Goal: Task Accomplishment & Management: Manage account settings

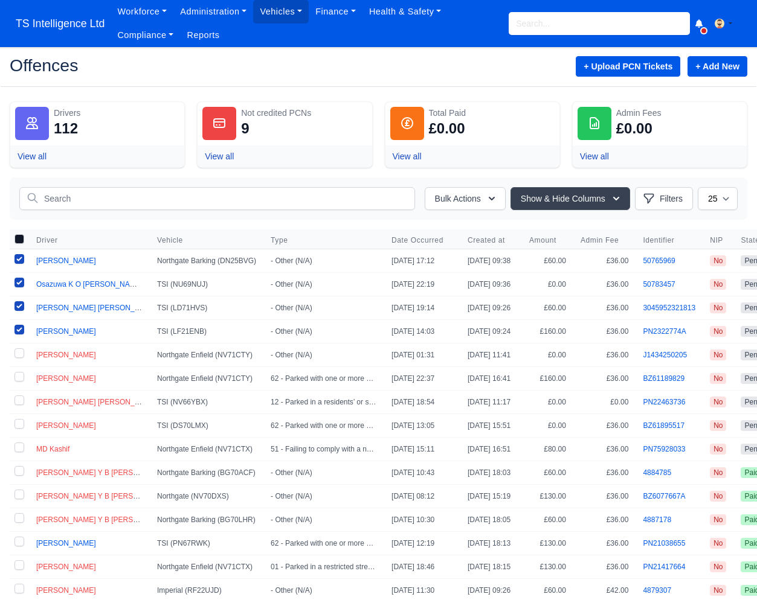
scroll to position [104, 0]
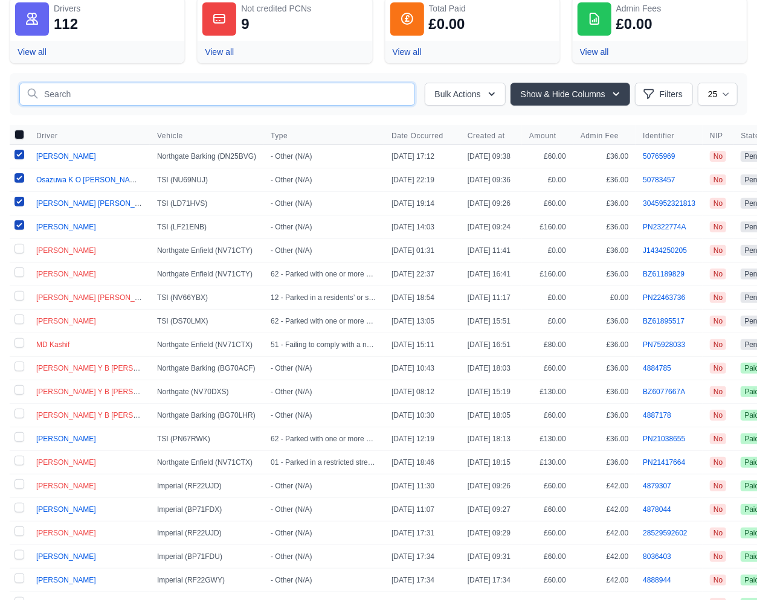
click at [106, 99] on input "text" at bounding box center [217, 94] width 396 height 23
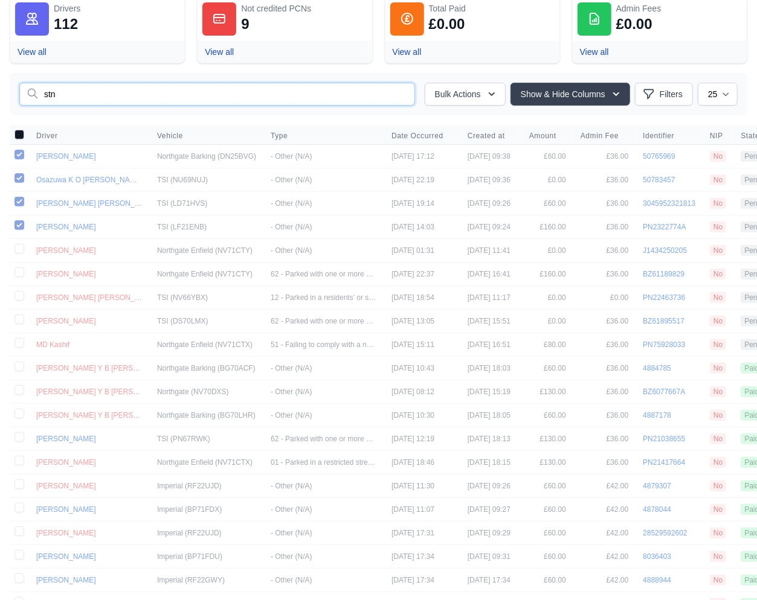
type input "stn"
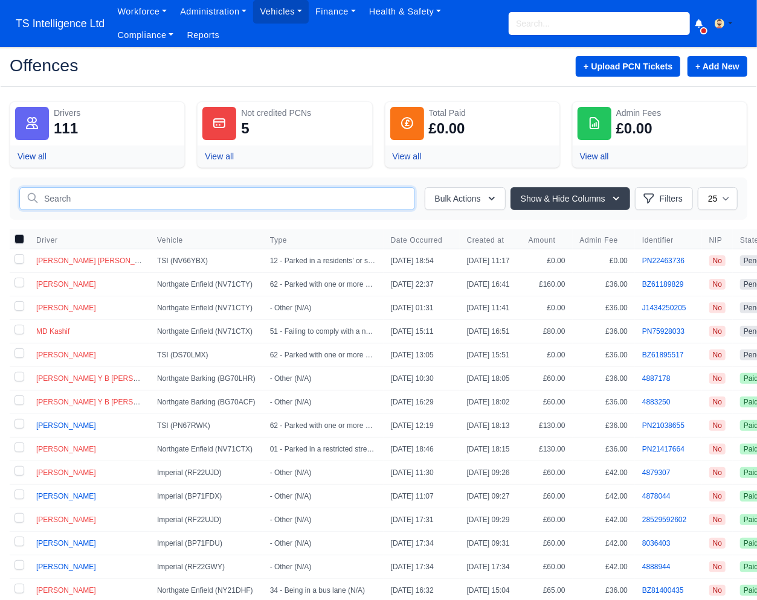
click at [73, 198] on input "text" at bounding box center [217, 198] width 396 height 23
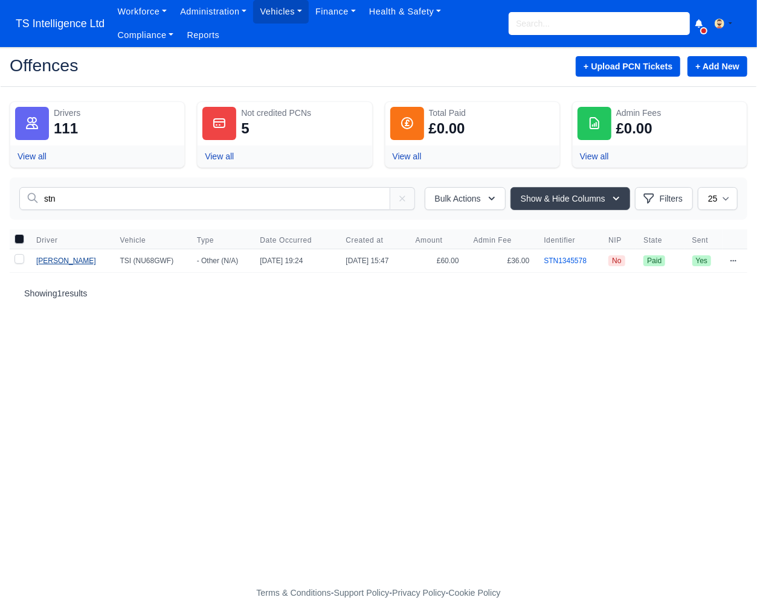
type input "stn"
click at [69, 261] on span "[PERSON_NAME]" at bounding box center [66, 261] width 60 height 8
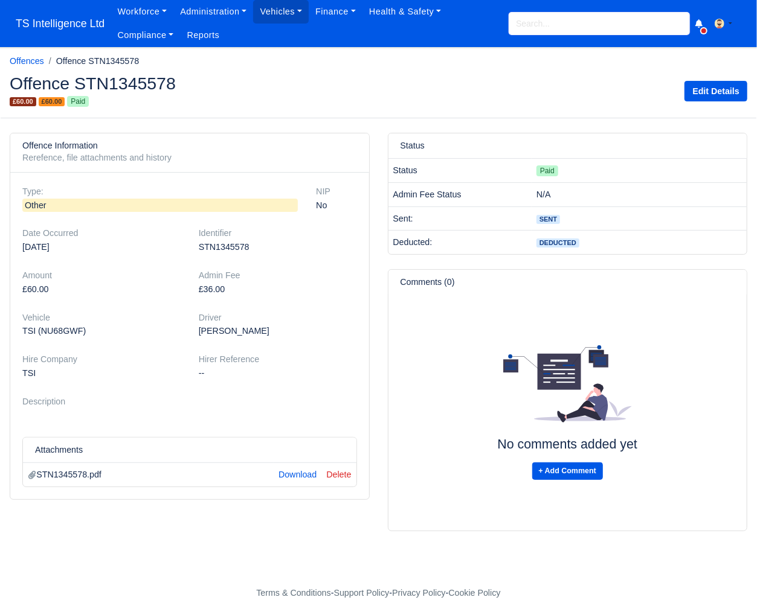
click at [519, 25] on input "search" at bounding box center [599, 23] width 181 height 23
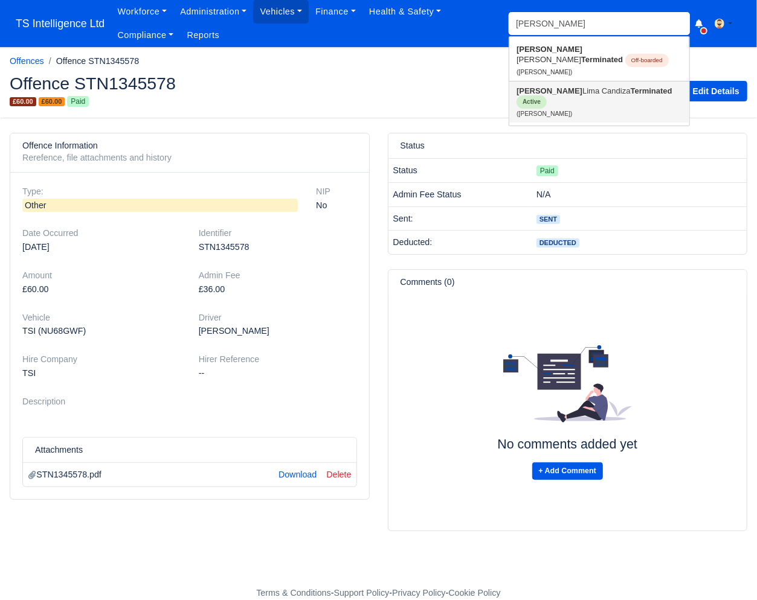
click at [539, 98] on link "Fabio Lima Candiza Terminated Active (Fabio Lima Candiza)" at bounding box center [599, 102] width 180 height 41
type input "[PERSON_NAME]"
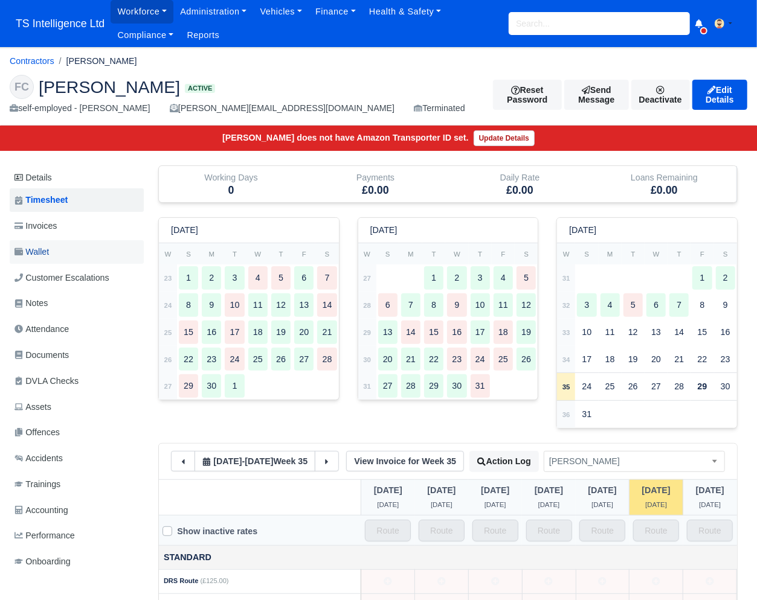
click at [68, 257] on link "Wallet" at bounding box center [77, 252] width 134 height 24
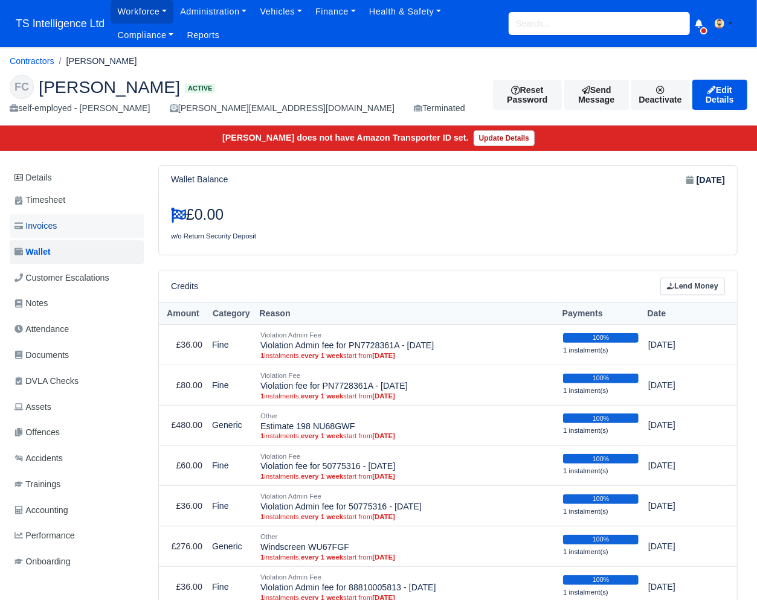
click at [62, 227] on link "Invoices" at bounding box center [77, 226] width 134 height 24
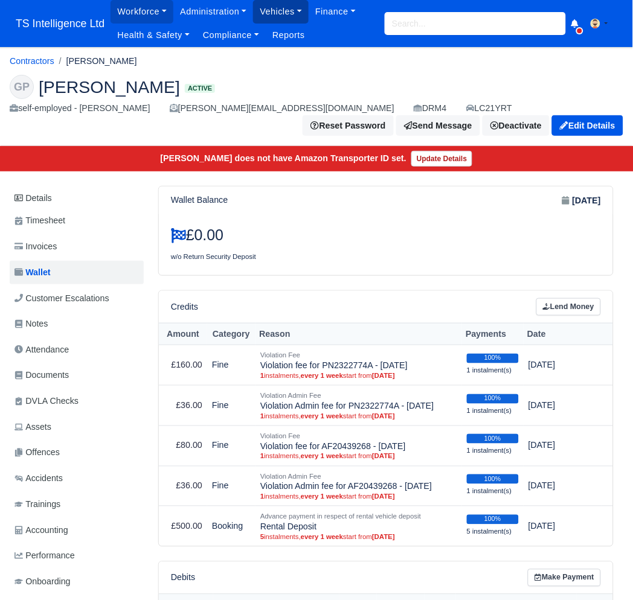
click at [281, 15] on link "Vehicles" at bounding box center [281, 12] width 56 height 24
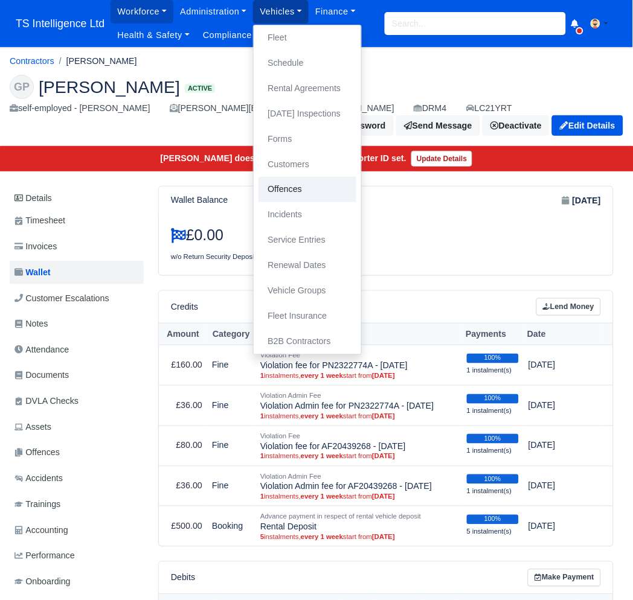
click at [300, 194] on link "Offences" at bounding box center [308, 189] width 98 height 25
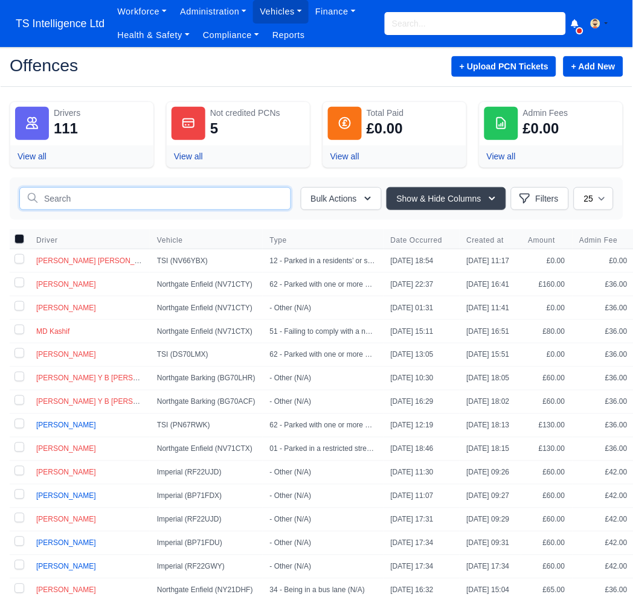
click at [63, 194] on input "text" at bounding box center [155, 198] width 272 height 23
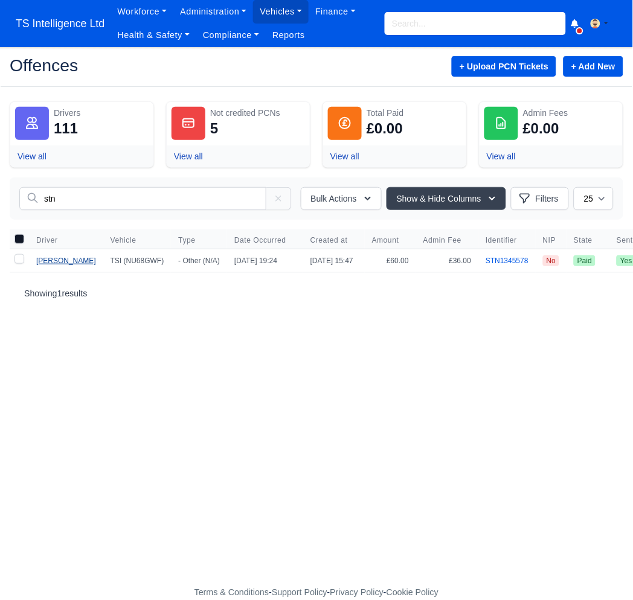
type input "stn"
click at [92, 263] on span "[PERSON_NAME]" at bounding box center [66, 261] width 60 height 8
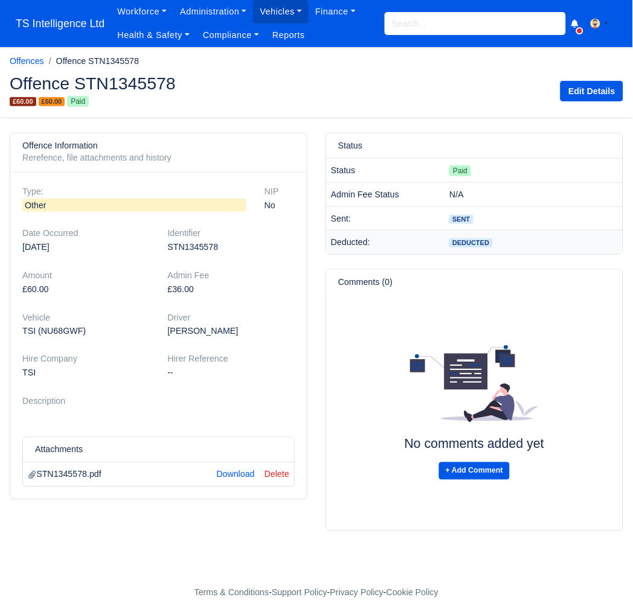
click at [481, 243] on span "Deducted" at bounding box center [470, 243] width 43 height 9
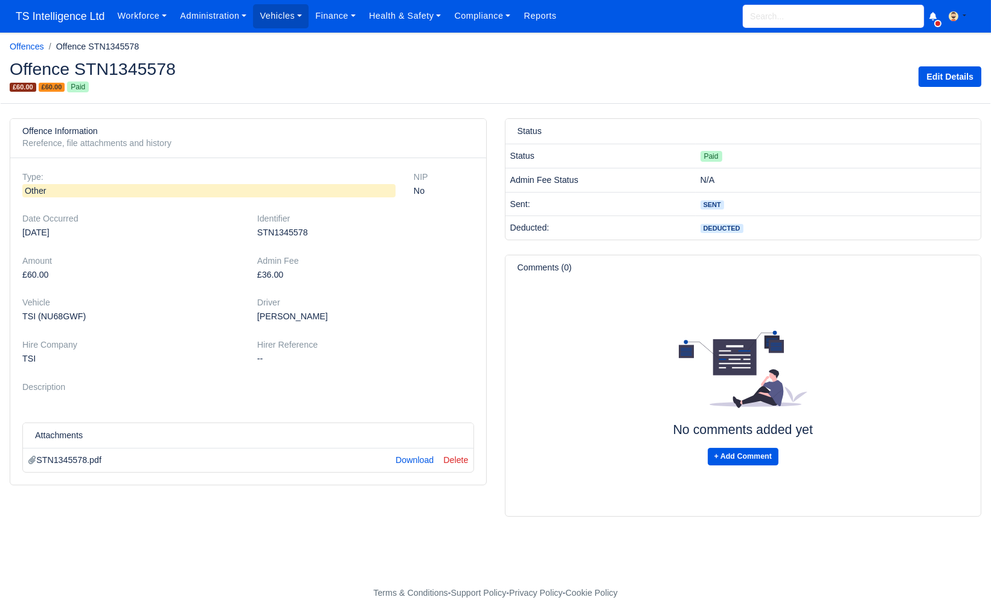
click at [632, 20] on input "search" at bounding box center [833, 16] width 181 height 23
click at [632, 44] on link "TSI (NU68GWF) Garage (NU68GWF)" at bounding box center [834, 49] width 180 height 33
type input "NU68GWF"
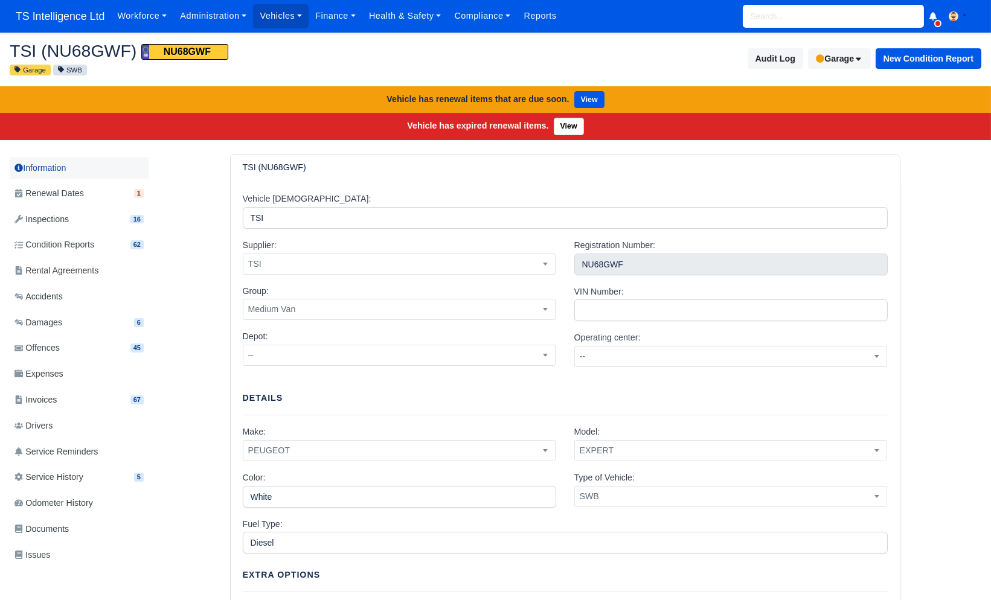
click at [58, 172] on link "Information" at bounding box center [79, 168] width 139 height 22
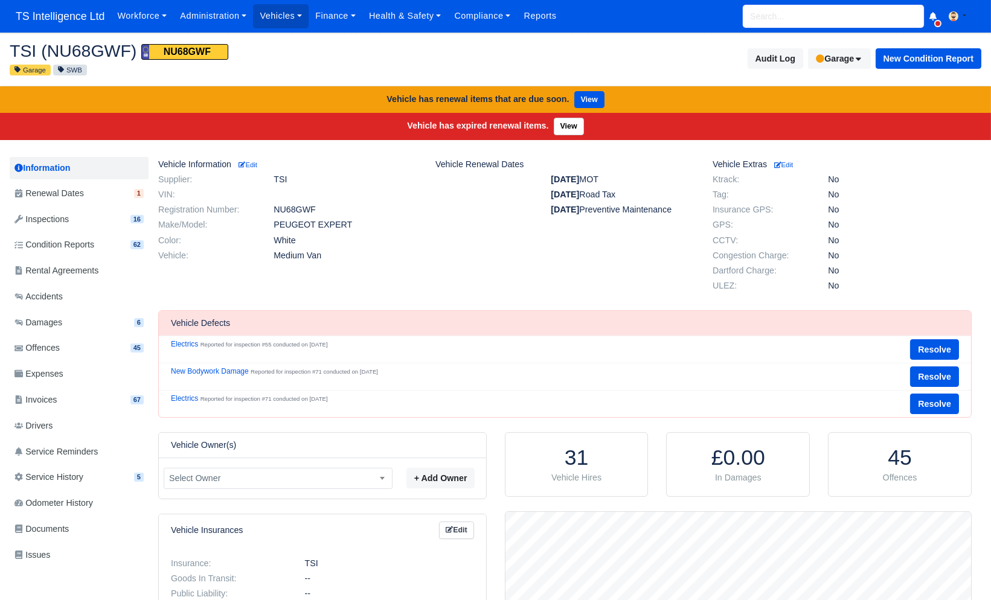
click at [777, 10] on input "search" at bounding box center [833, 16] width 181 height 23
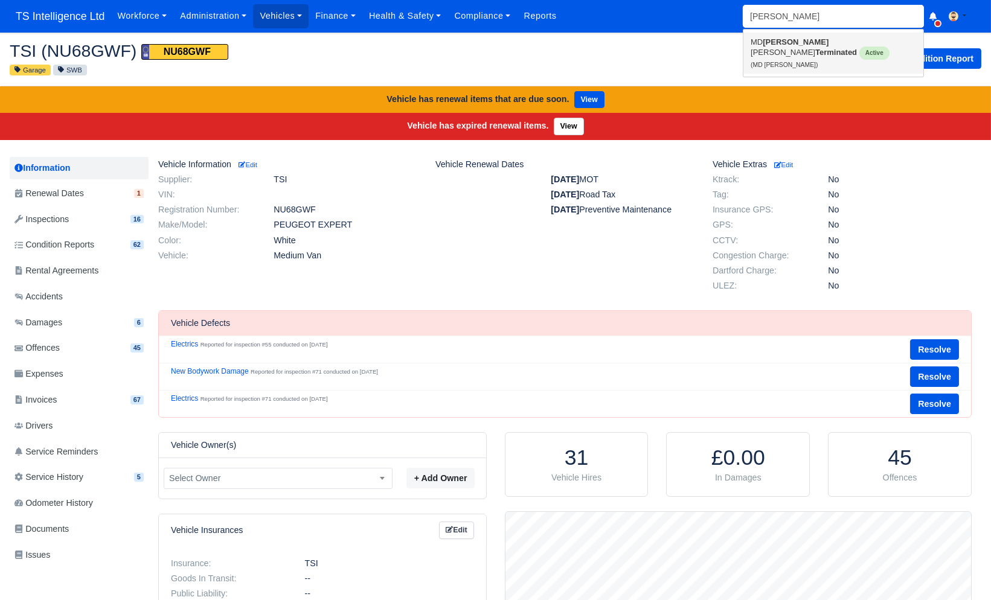
click at [779, 43] on link "MD Foy sol Ahmed Terminated Active (MD Foysol Ahmed)" at bounding box center [834, 53] width 180 height 41
type input "MD [PERSON_NAME]"
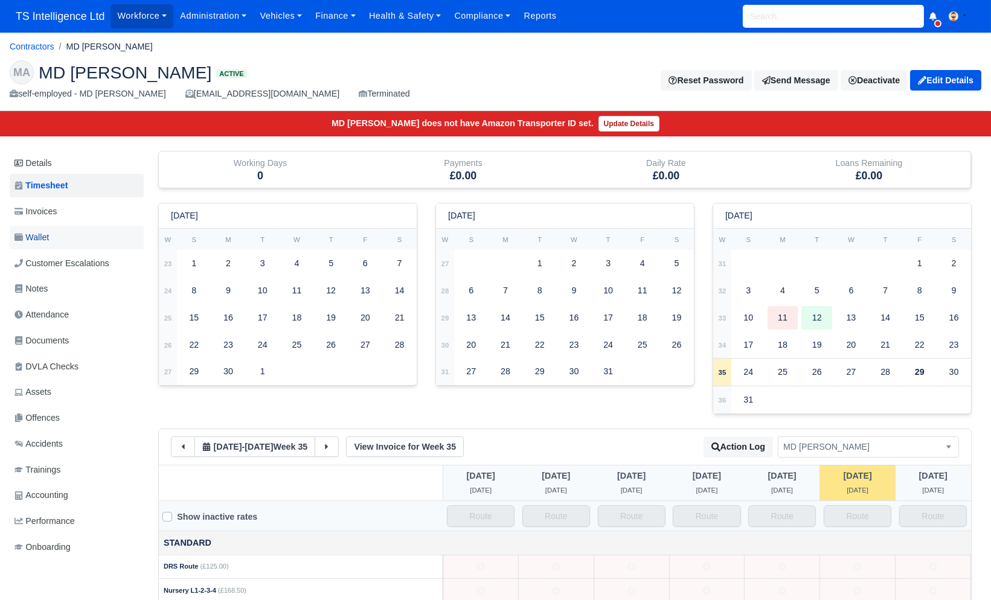
click at [49, 237] on span "Wallet" at bounding box center [31, 238] width 34 height 14
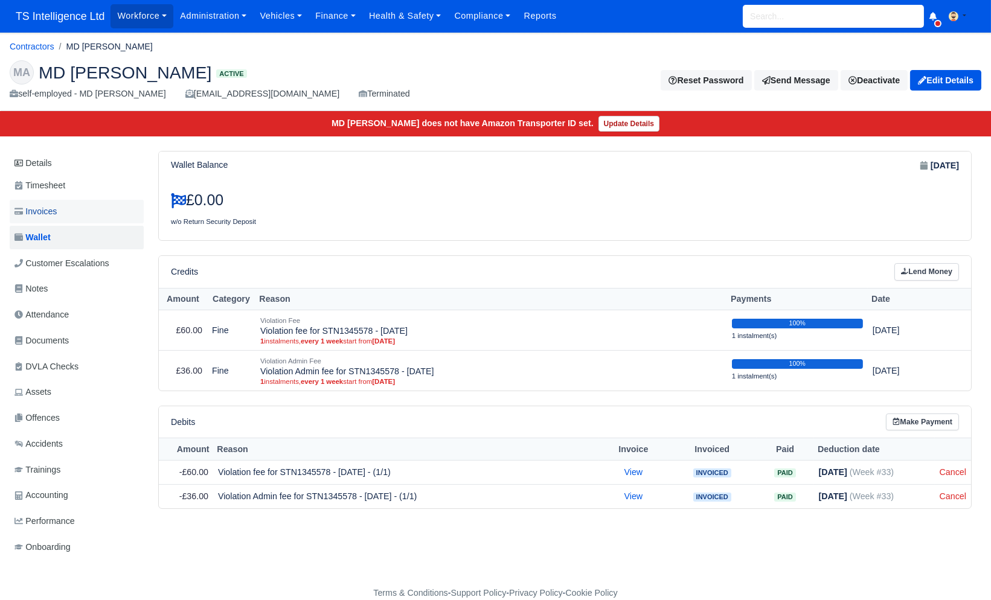
click at [38, 211] on span "Invoices" at bounding box center [35, 212] width 42 height 14
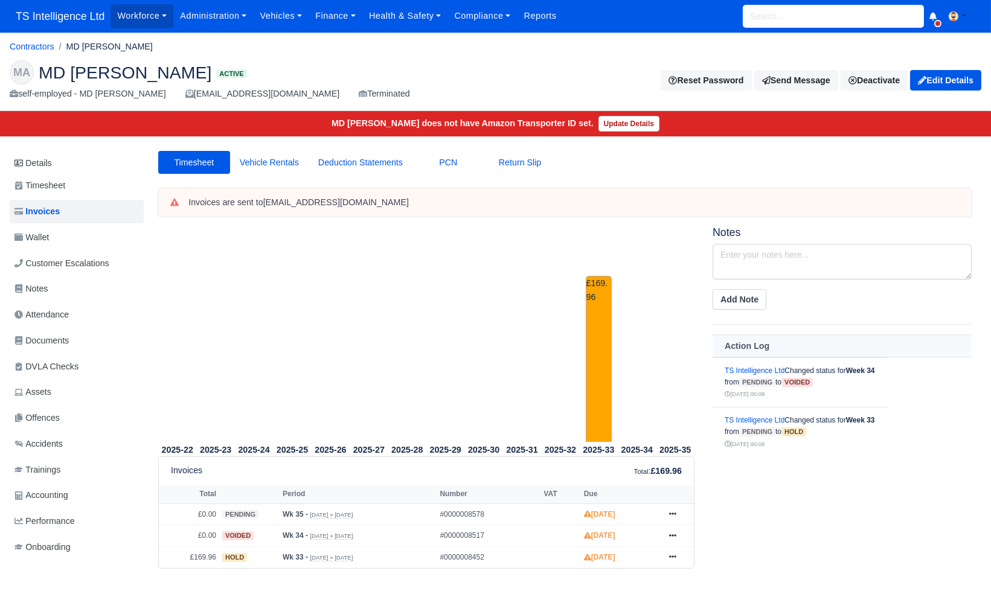
scroll to position [1, 0]
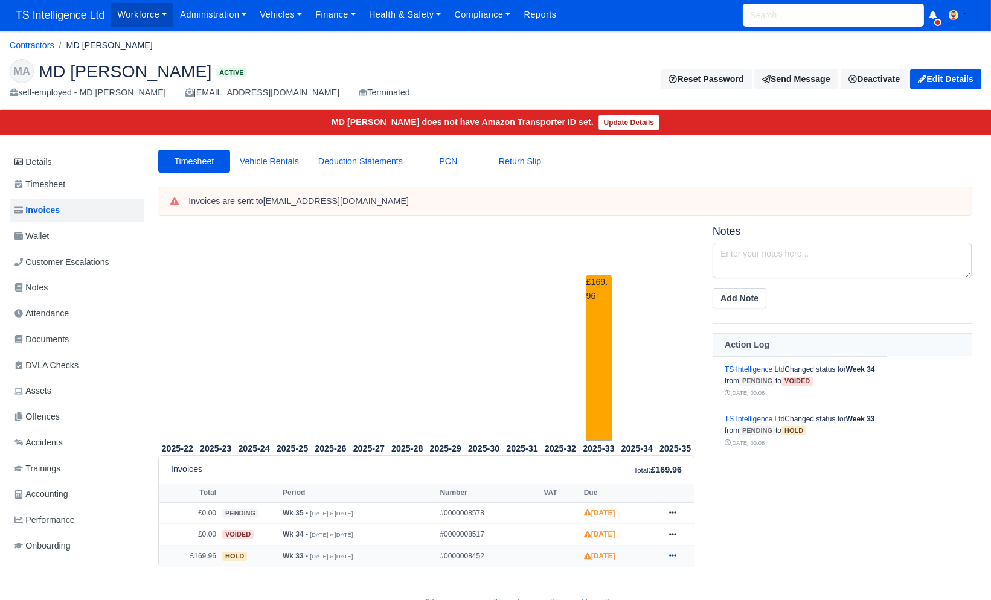
click at [669, 557] on icon at bounding box center [672, 556] width 7 height 2
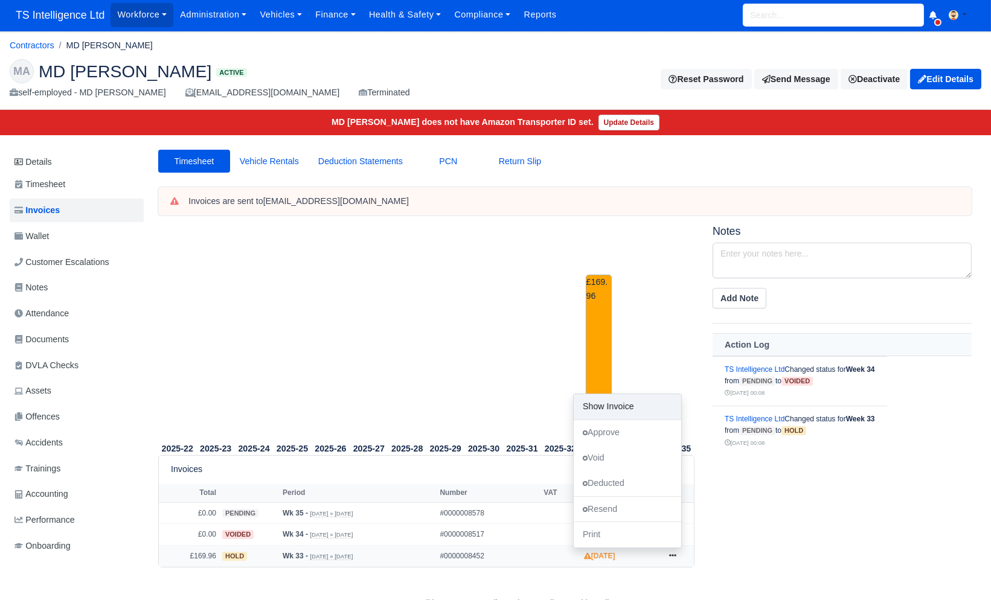
click at [625, 410] on link "Show Invoice" at bounding box center [628, 406] width 108 height 25
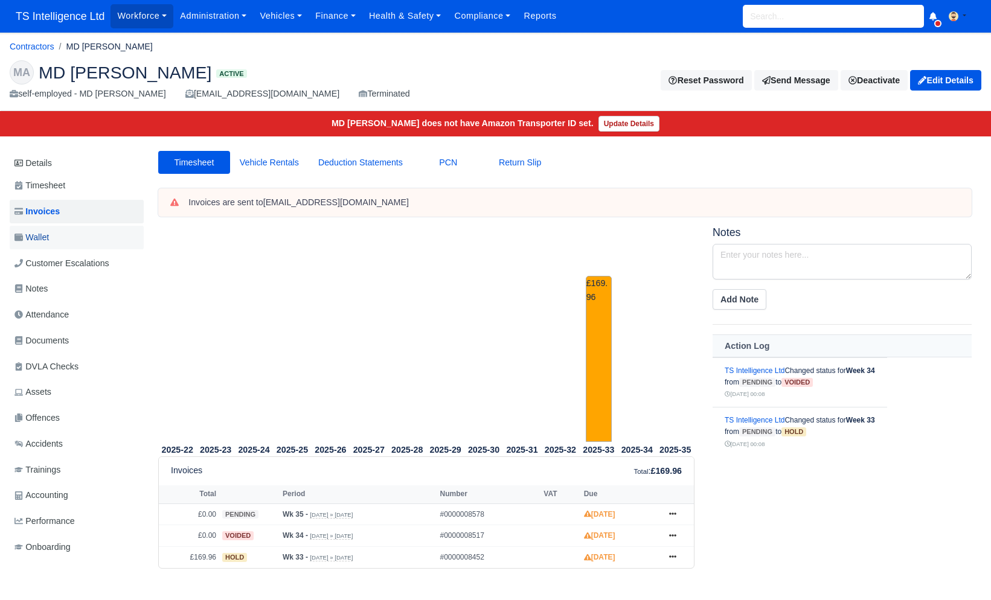
scroll to position [1, 0]
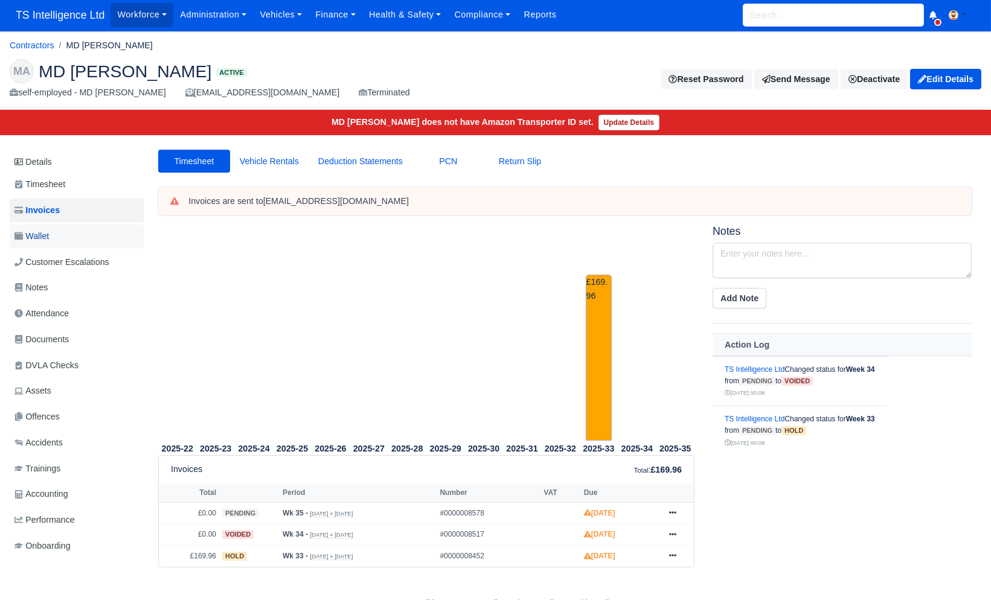
click at [63, 231] on link "Wallet" at bounding box center [77, 237] width 134 height 24
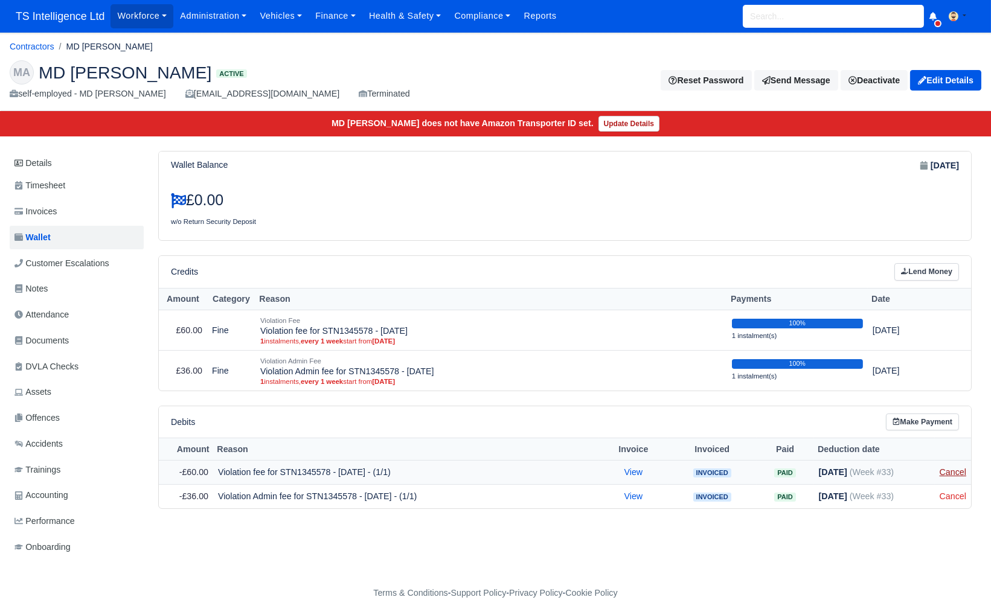
click at [952, 475] on link "Cancel" at bounding box center [953, 473] width 27 height 10
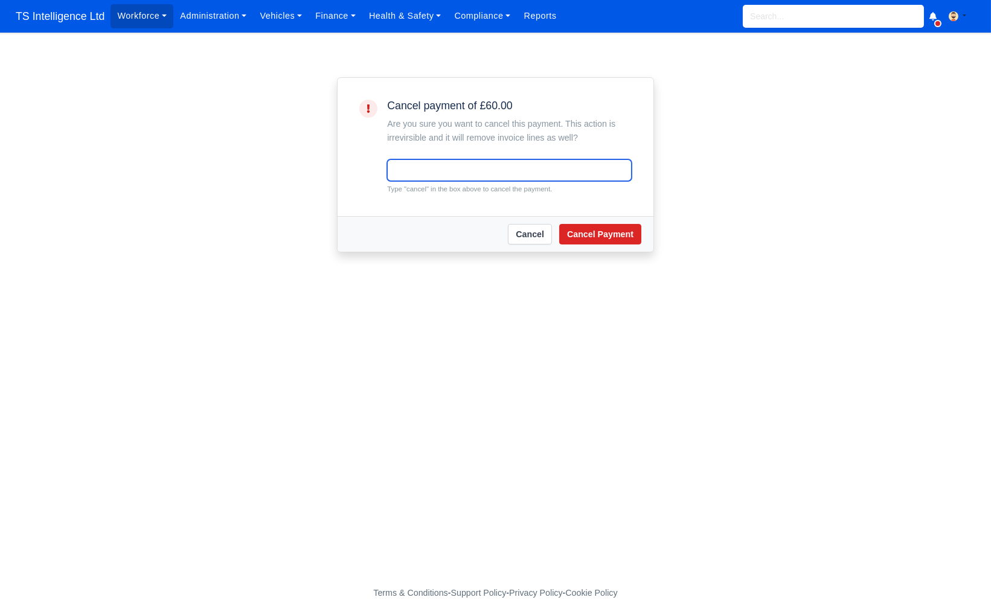
click at [450, 170] on input "text" at bounding box center [509, 170] width 245 height 22
type input "cancel"
click at [596, 239] on button "Cancel Payment" at bounding box center [600, 234] width 82 height 21
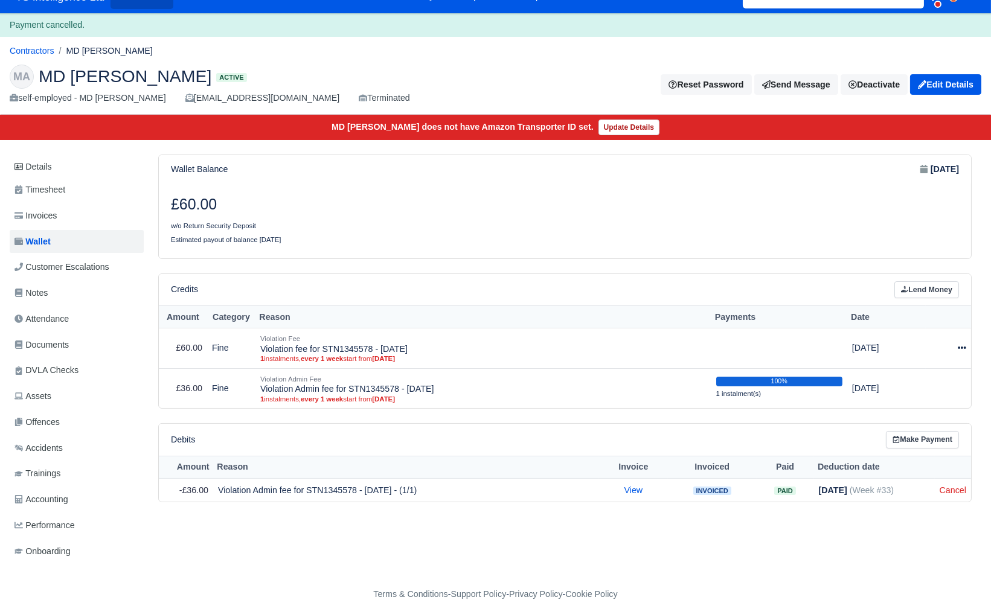
scroll to position [19, 4]
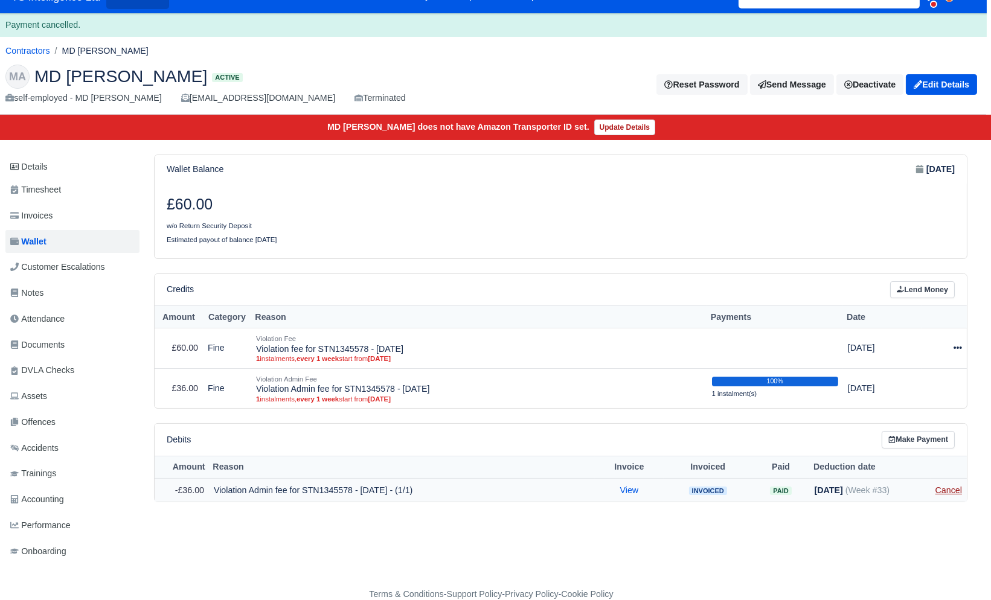
click at [952, 489] on link "Cancel" at bounding box center [949, 491] width 27 height 10
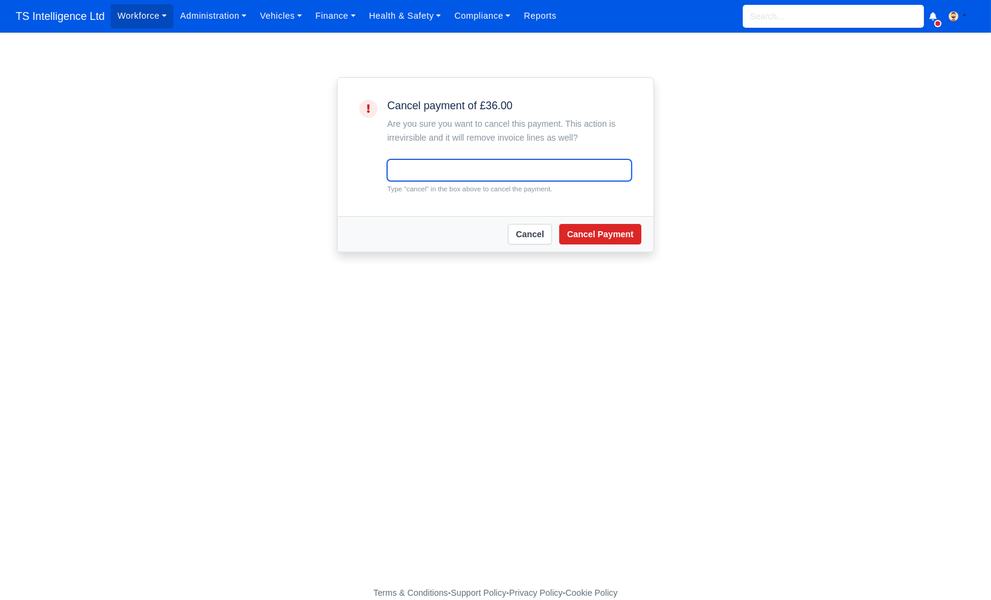
click at [411, 174] on input "text" at bounding box center [509, 170] width 245 height 22
type input "cancel"
click at [581, 234] on button "Cancel Payment" at bounding box center [600, 234] width 82 height 21
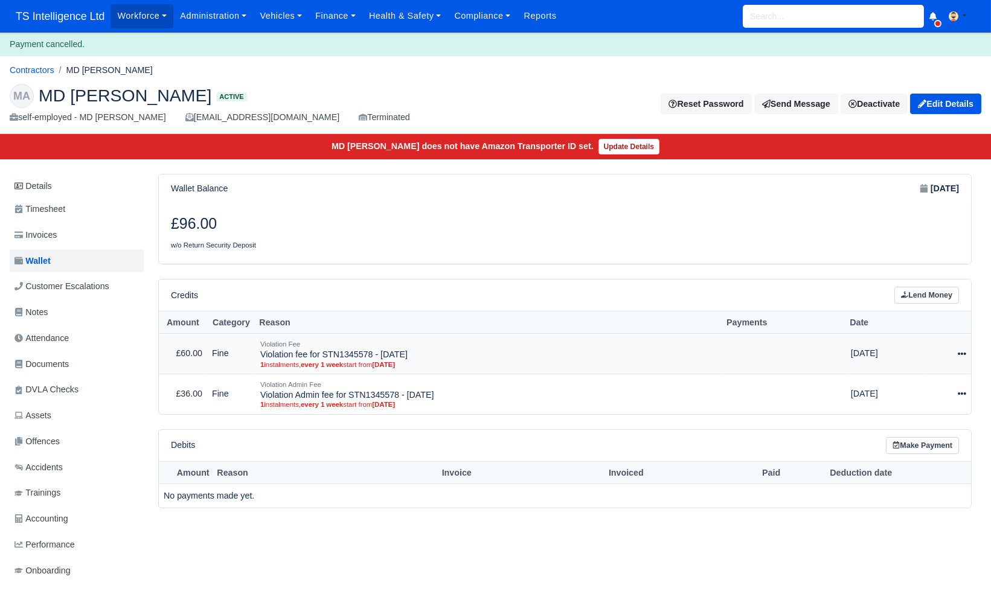
click at [962, 350] on icon at bounding box center [962, 354] width 8 height 8
click at [908, 420] on button "Delete" at bounding box center [908, 417] width 108 height 14
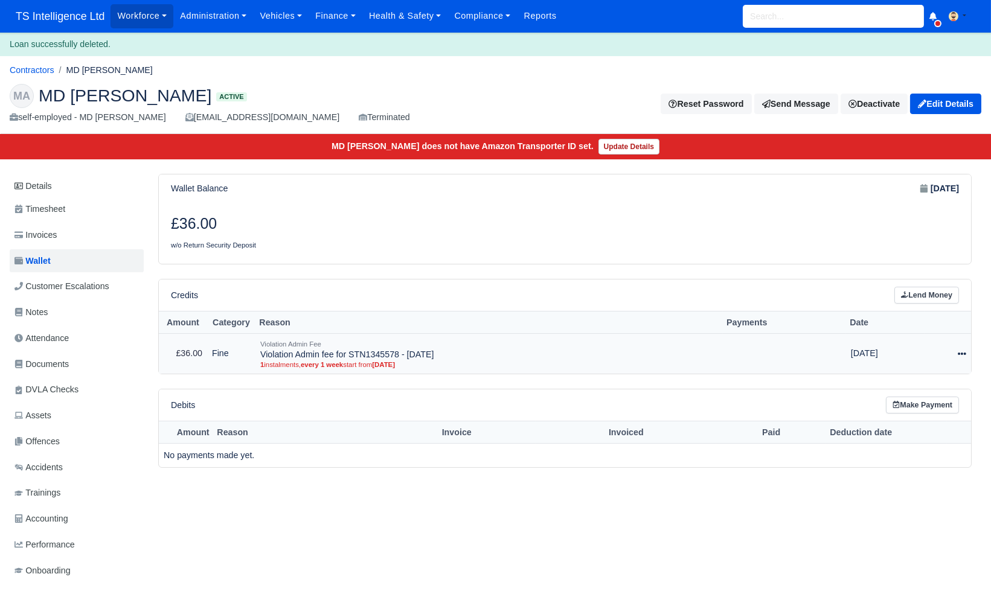
click at [964, 352] on icon at bounding box center [962, 354] width 8 height 8
click at [896, 421] on button "Delete" at bounding box center [908, 417] width 108 height 14
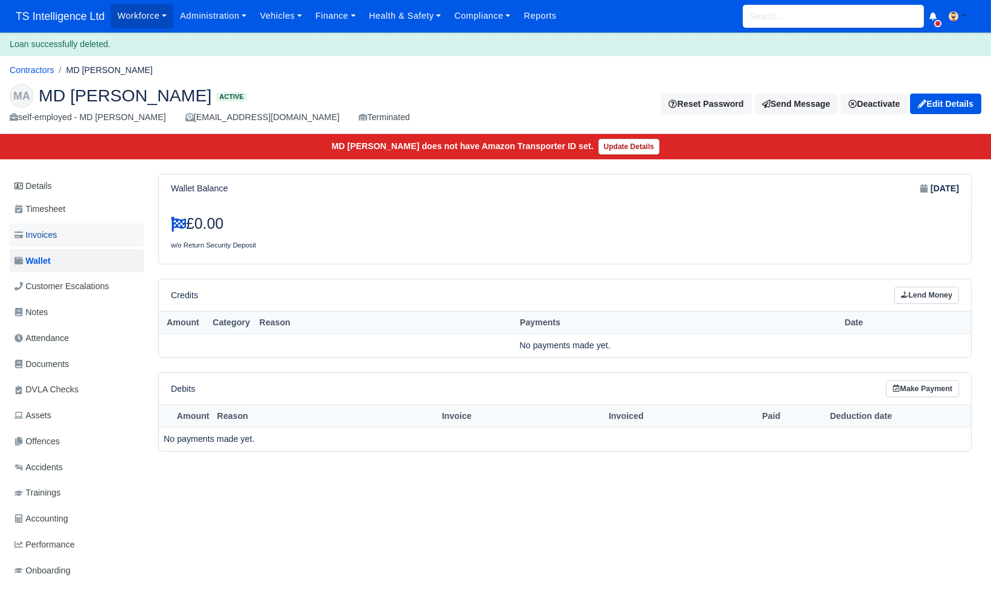
click at [57, 236] on span "Invoices" at bounding box center [35, 235] width 42 height 14
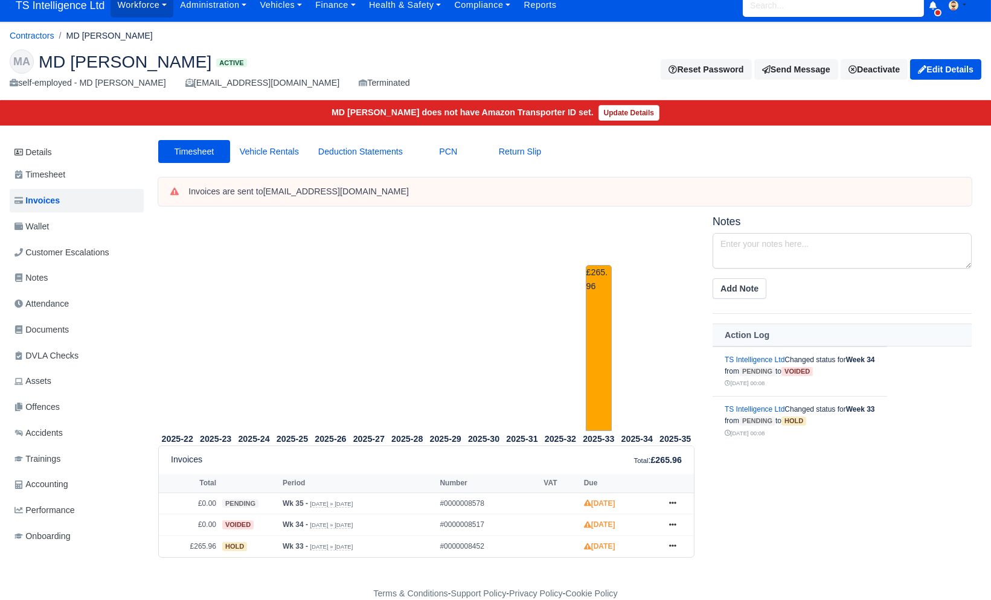
scroll to position [12, 1]
click at [667, 543] on link at bounding box center [672, 546] width 18 height 15
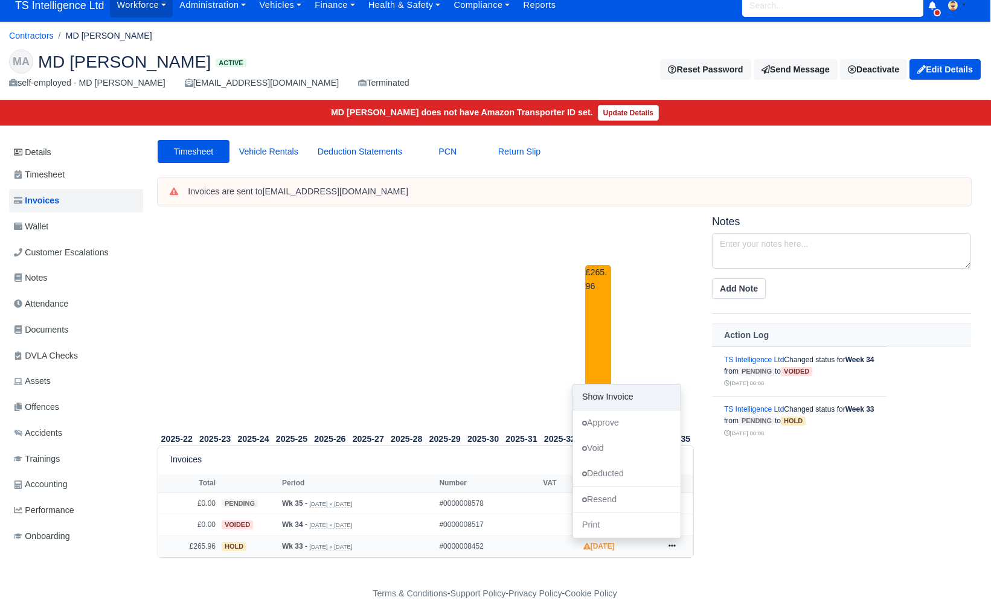
click at [611, 396] on link "Show Invoice" at bounding box center [627, 397] width 108 height 25
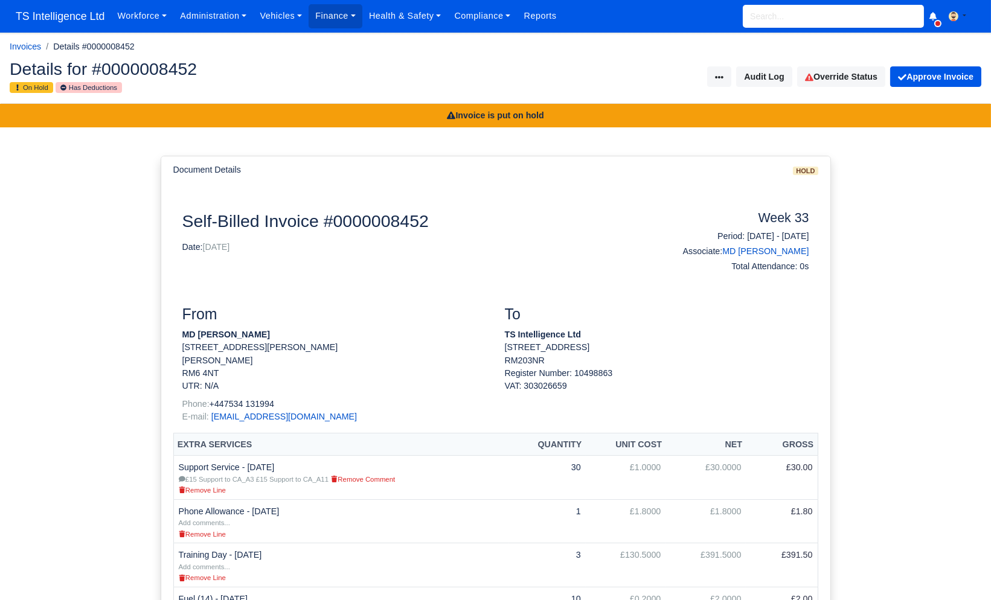
click at [805, 13] on input "search" at bounding box center [833, 16] width 181 height 23
click at [294, 18] on link "Vehicles" at bounding box center [281, 16] width 56 height 24
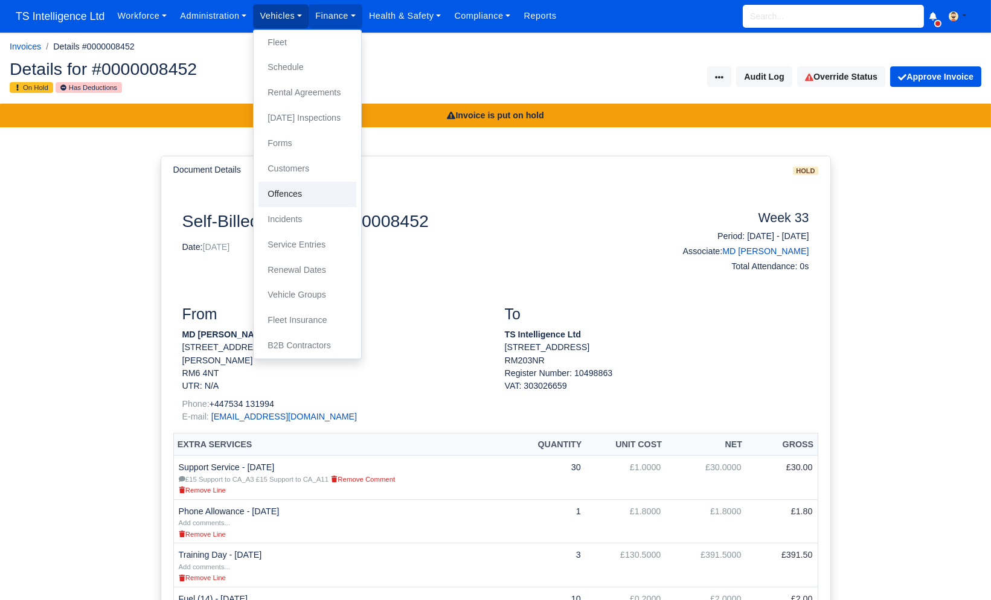
click at [297, 198] on link "Offences" at bounding box center [308, 194] width 98 height 25
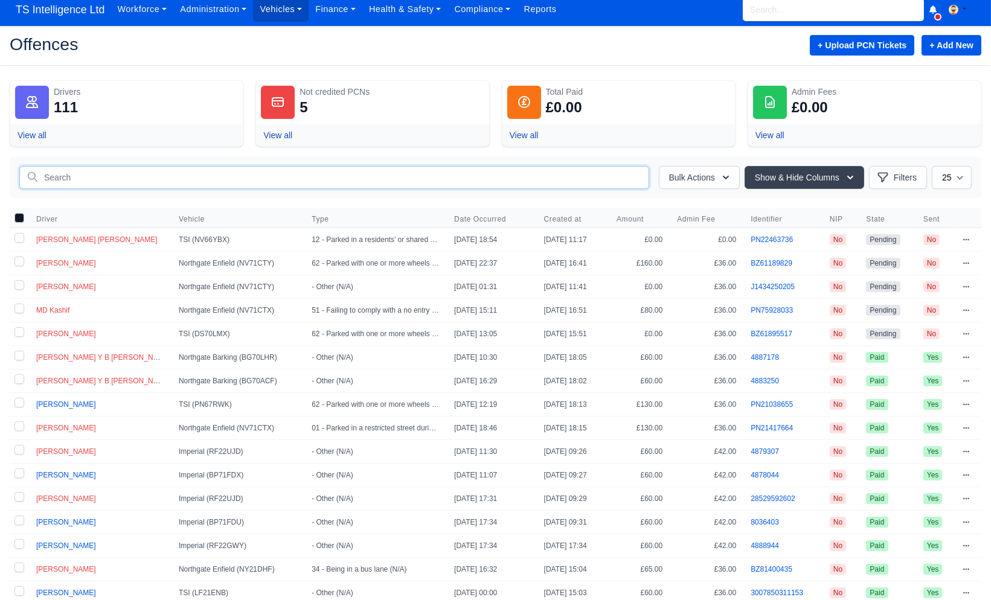
click at [112, 181] on input "text" at bounding box center [334, 177] width 630 height 23
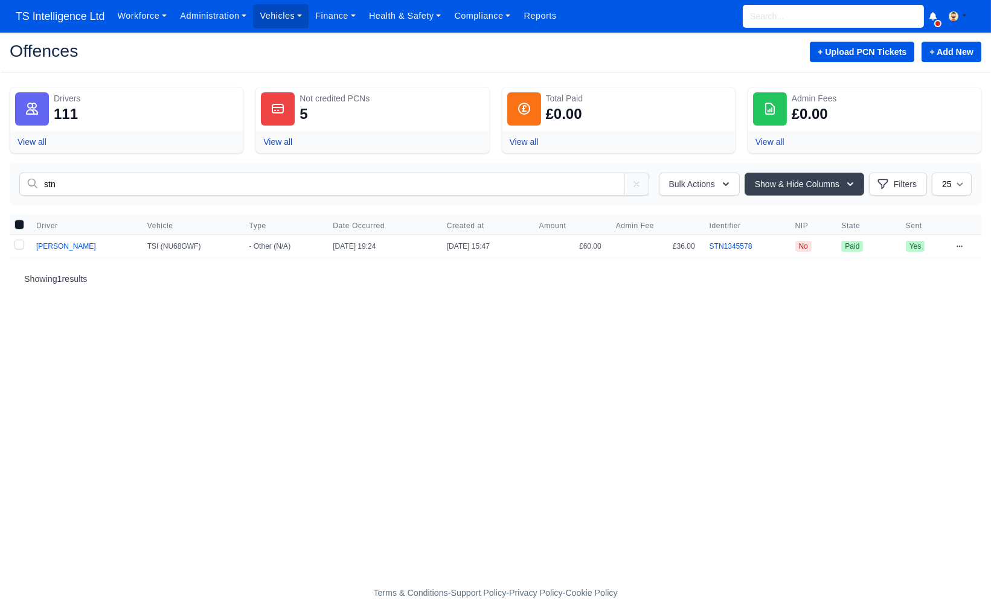
type input "stn"
click at [959, 248] on icon at bounding box center [959, 246] width 7 height 7
click at [866, 286] on link "Edit" at bounding box center [895, 290] width 135 height 22
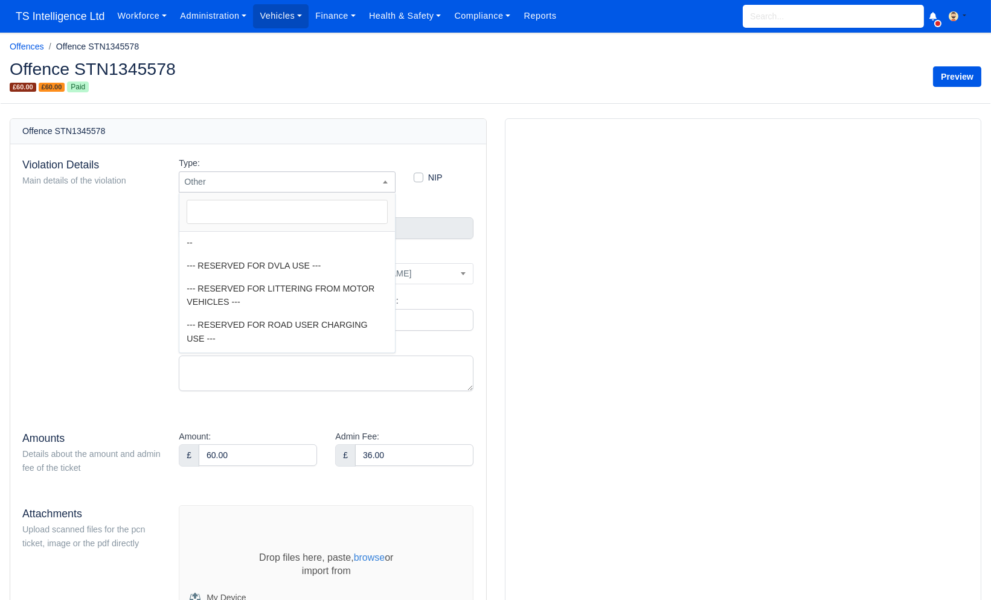
click at [366, 179] on span "Other" at bounding box center [287, 182] width 216 height 15
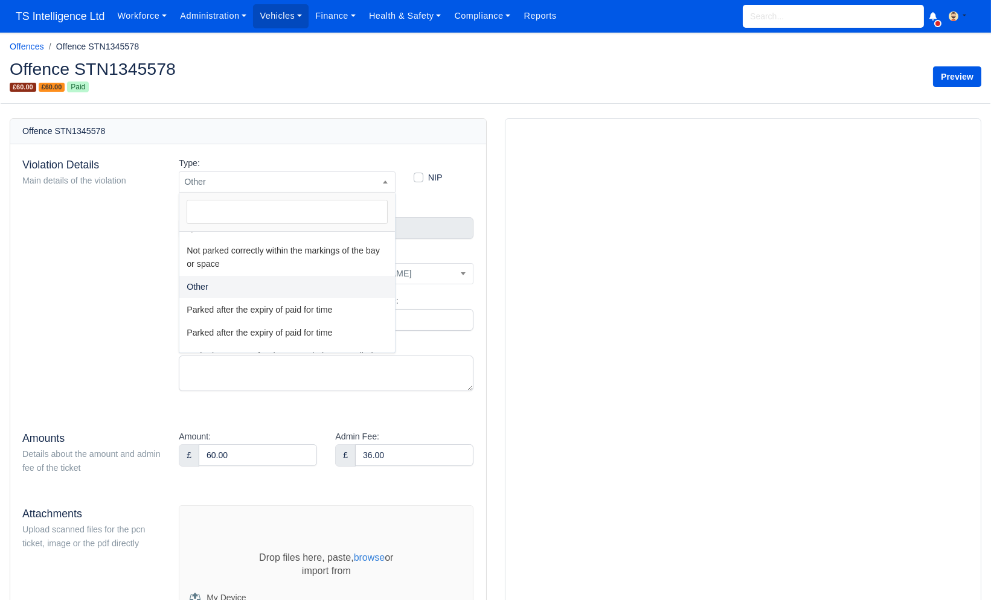
click at [368, 153] on div "Violation Details Main details of the violation Type: -- --- RESERVED FOR DVLA …" at bounding box center [248, 466] width 476 height 645
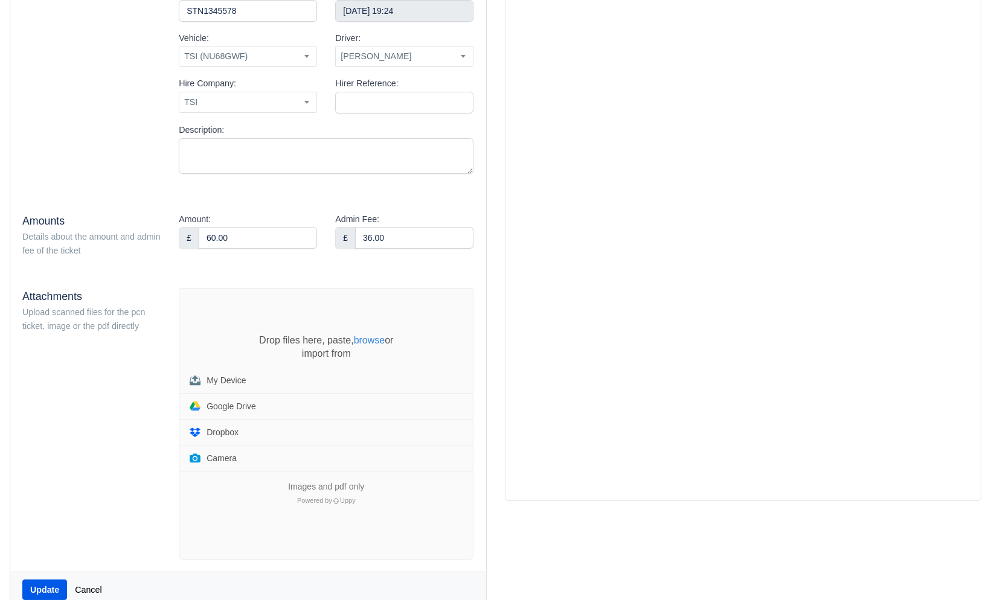
scroll to position [239, 0]
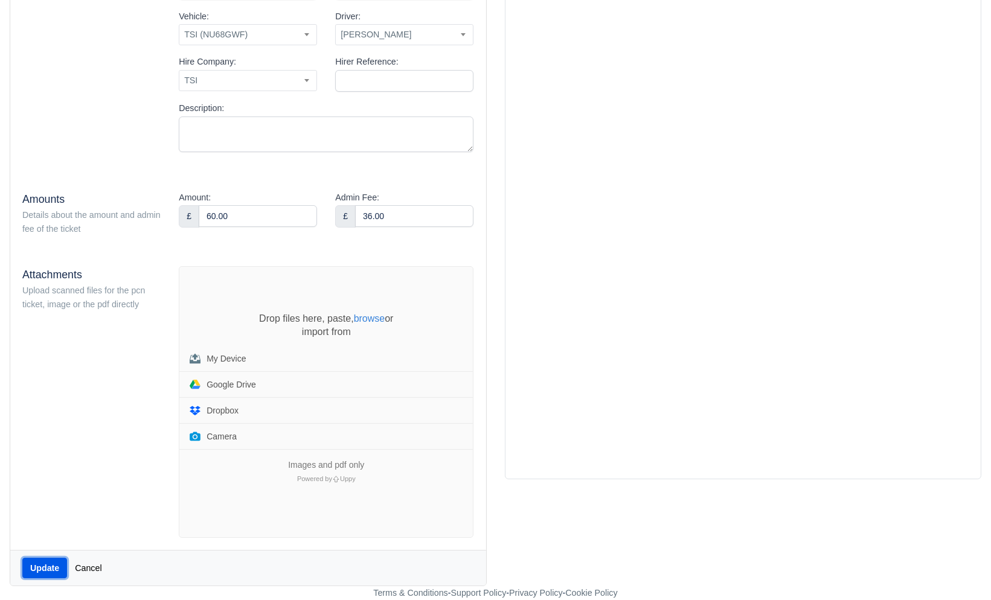
click at [47, 570] on button "Update" at bounding box center [44, 568] width 45 height 21
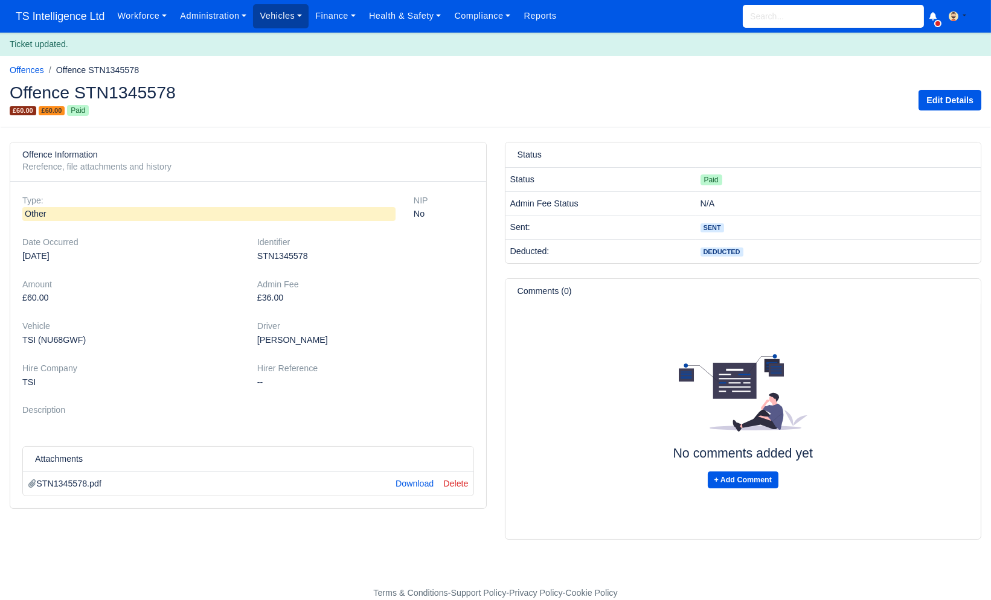
click at [289, 16] on link "Vehicles" at bounding box center [281, 16] width 56 height 24
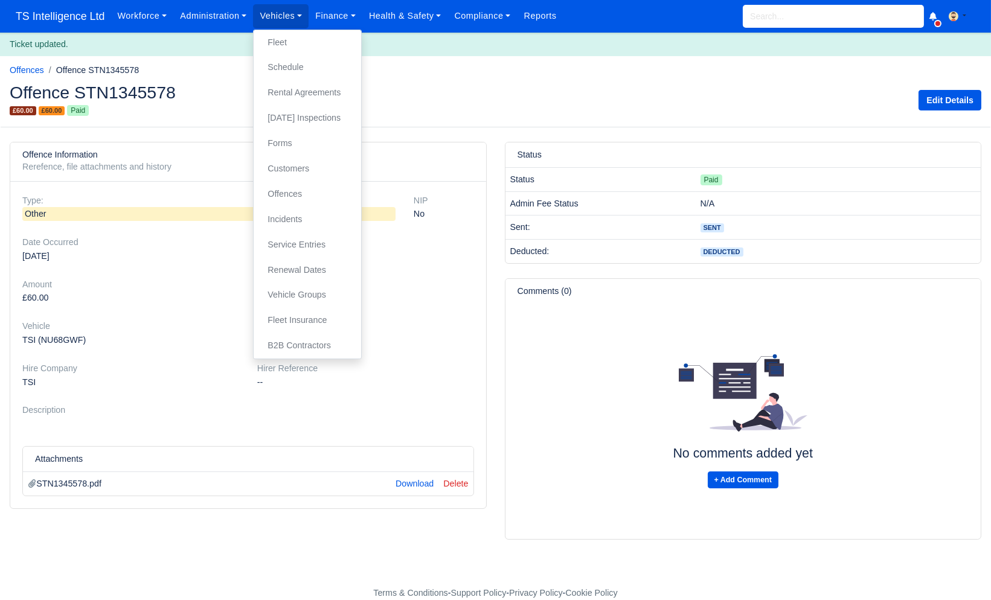
drag, startPoint x: 130, startPoint y: 102, endPoint x: 96, endPoint y: 106, distance: 34.1
click at [124, 103] on div "Offence STN1345578 £60.00 £60.00 Paid" at bounding box center [248, 100] width 495 height 33
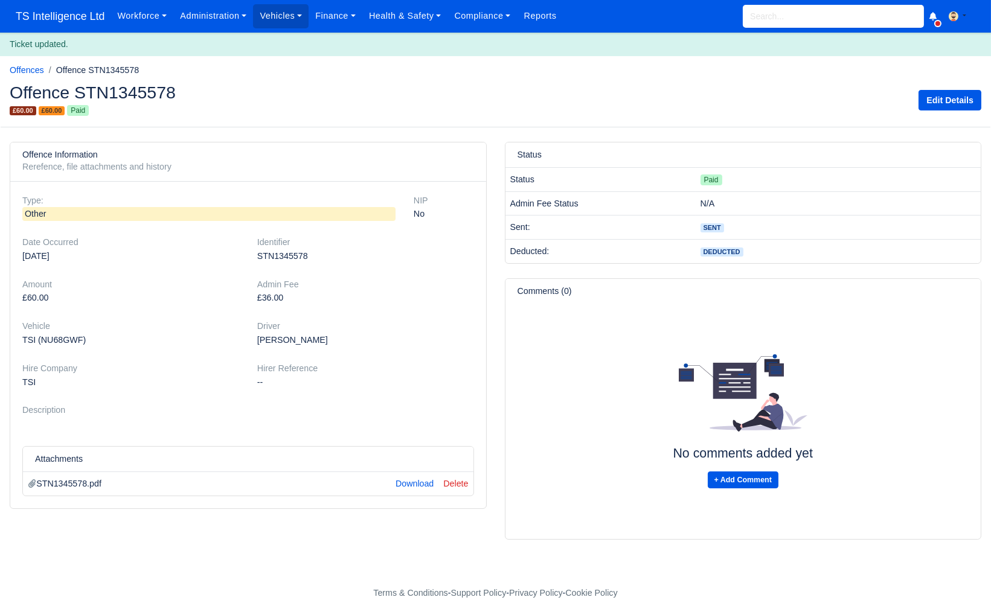
click at [86, 108] on span "Paid" at bounding box center [78, 110] width 22 height 11
click at [964, 101] on link "Edit Details" at bounding box center [950, 100] width 63 height 21
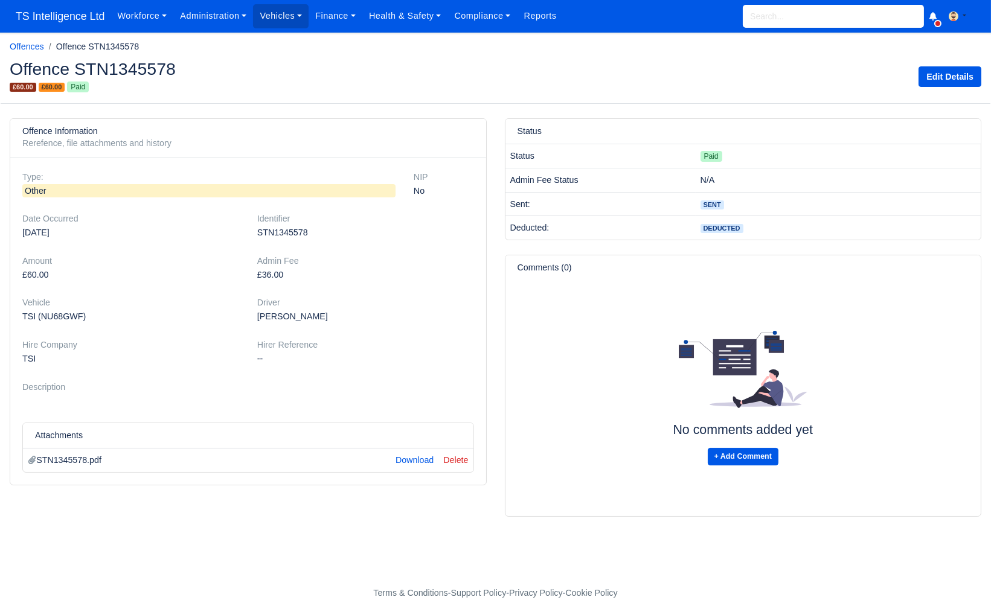
click at [283, 234] on div "STN1345578" at bounding box center [365, 233] width 217 height 14
copy div "STN1345578"
click at [774, 13] on input "search" at bounding box center [833, 16] width 181 height 23
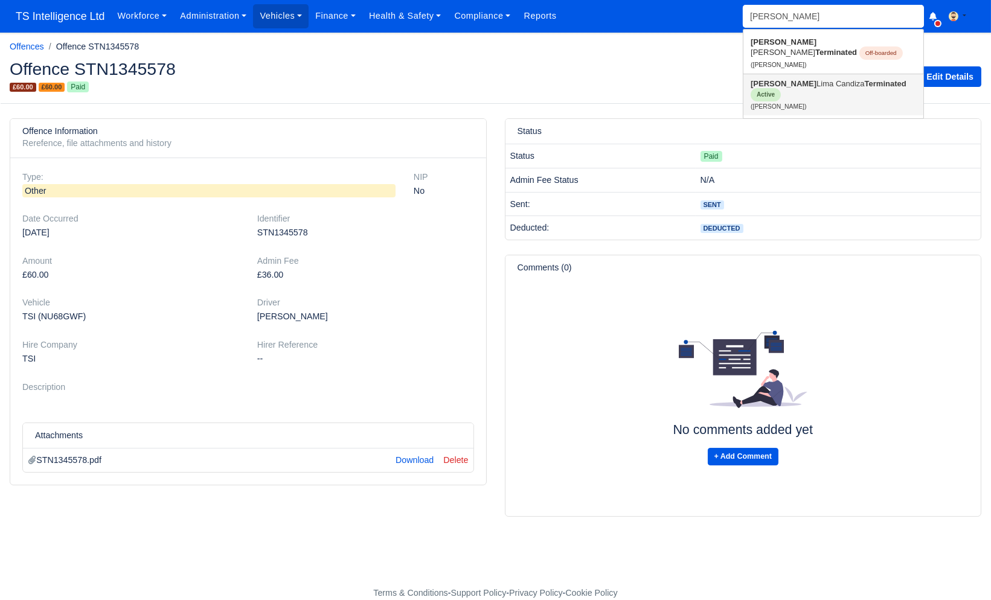
click at [788, 87] on link "Fabio Lima Candiza Terminated Active (Fabio Lima Candiza)" at bounding box center [834, 94] width 180 height 41
type input "[PERSON_NAME]"
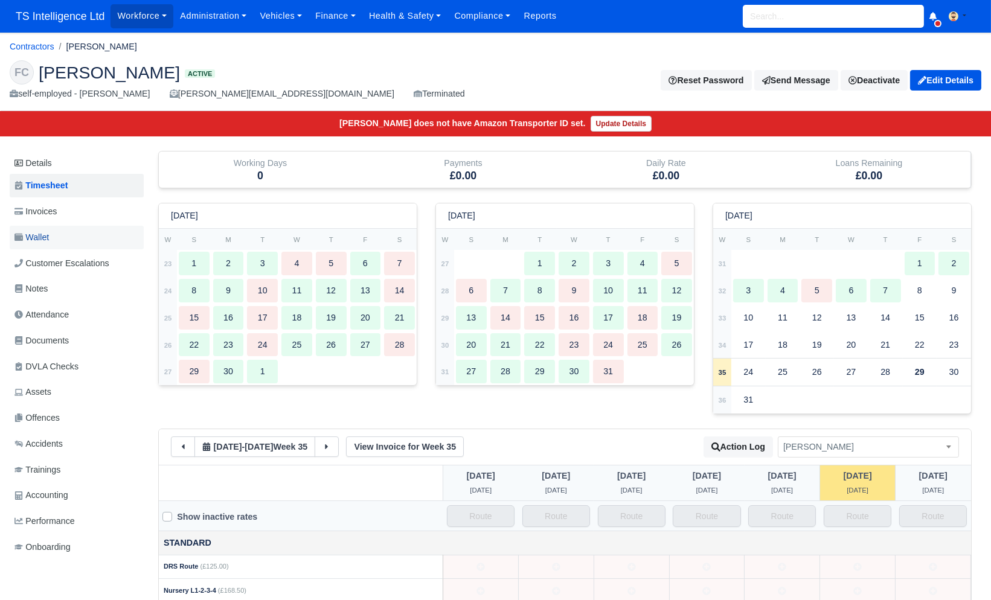
click at [66, 239] on link "Wallet" at bounding box center [77, 238] width 134 height 24
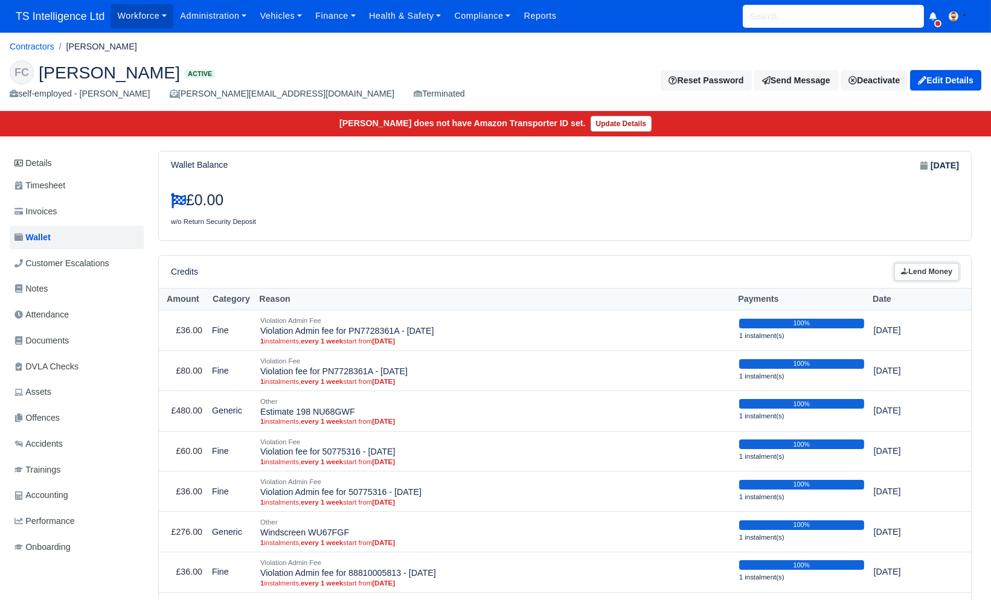
click at [937, 271] on link "Lend Money" at bounding box center [927, 272] width 65 height 18
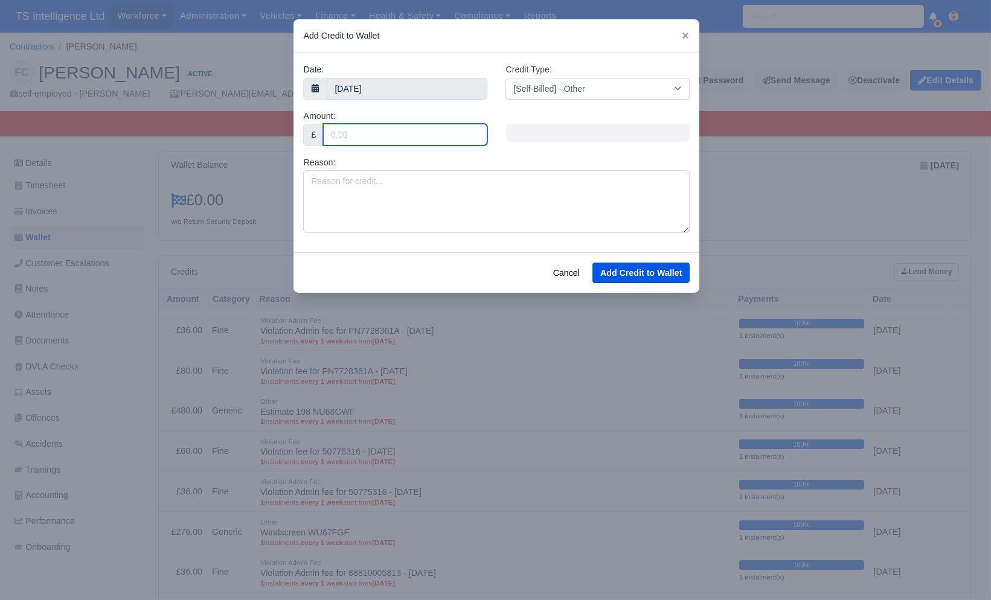
click at [367, 135] on input "Amount:" at bounding box center [405, 135] width 164 height 22
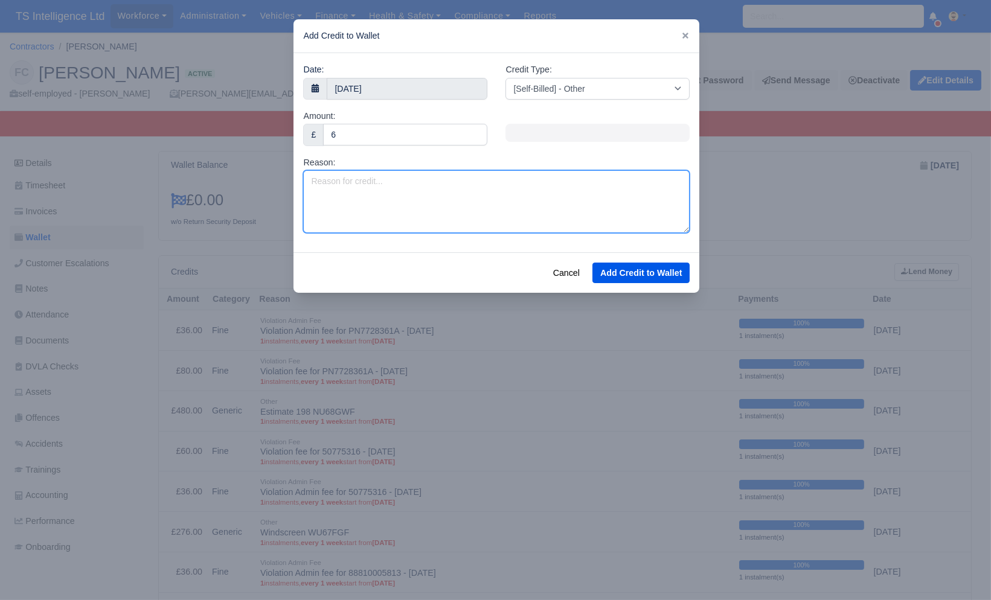
click at [350, 170] on textarea "Reason:" at bounding box center [496, 201] width 387 height 63
type input "60"
paste textarea "STN1345578"
type textarea "STN1345578"
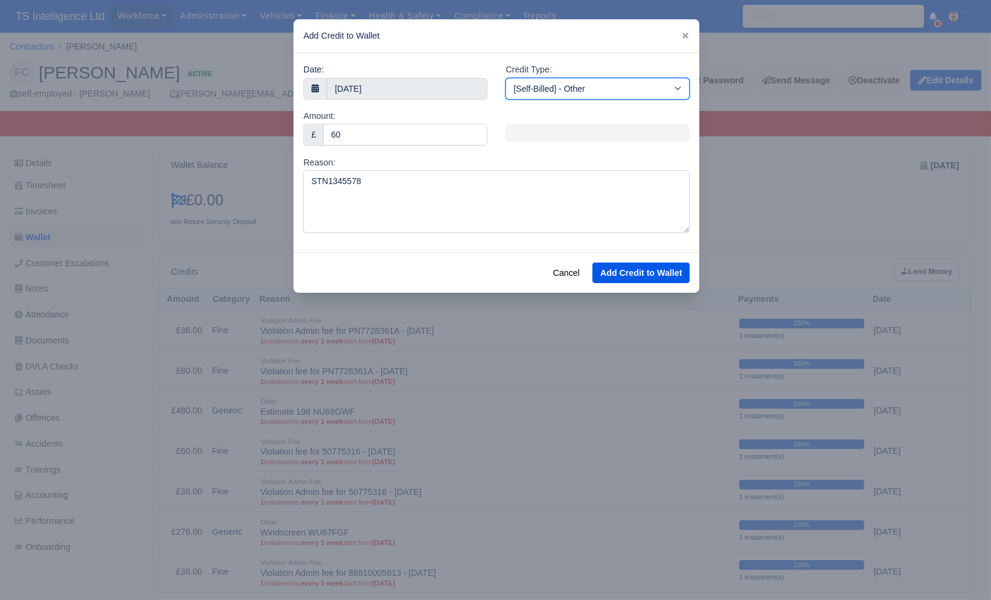
click at [574, 88] on select "[Self-Billed] - Other [Self-Billed] - Negative Invoice [Self-Billed] - Keychain…" at bounding box center [598, 89] width 184 height 22
click at [506, 78] on select "[Self-Billed] - Other [Self-Billed] - Negative Invoice [Self-Billed] - Keychain…" at bounding box center [598, 89] width 184 height 22
click at [625, 275] on button "Add Credit to Wallet" at bounding box center [641, 273] width 97 height 21
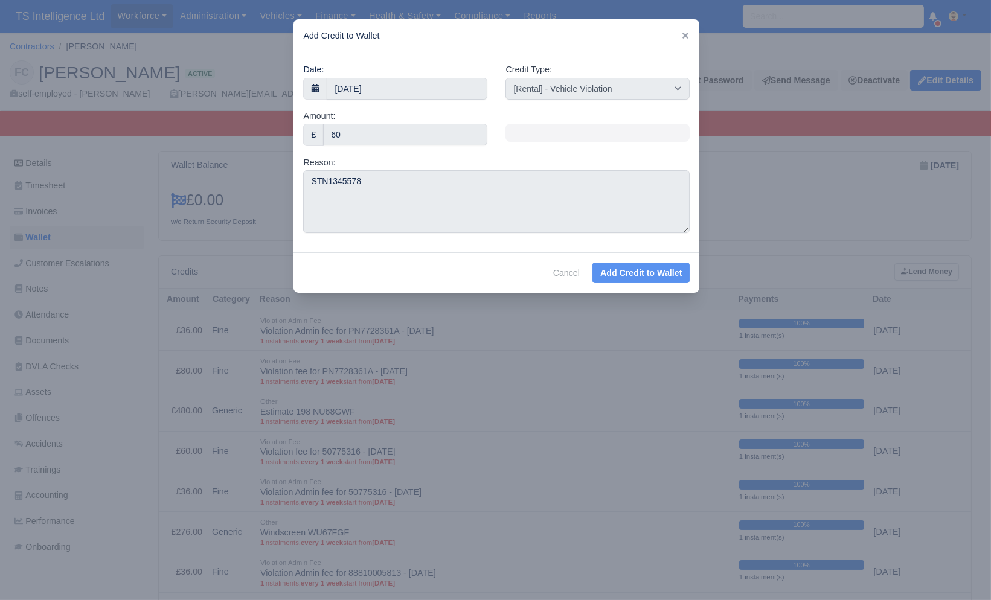
select select "other"
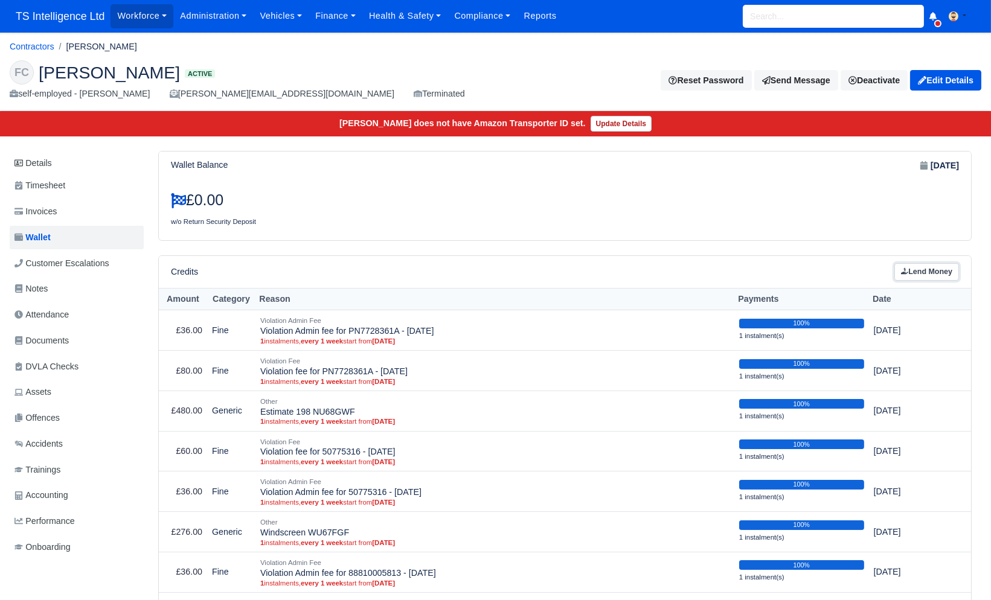
click at [937, 274] on link "Lend Money" at bounding box center [927, 272] width 65 height 18
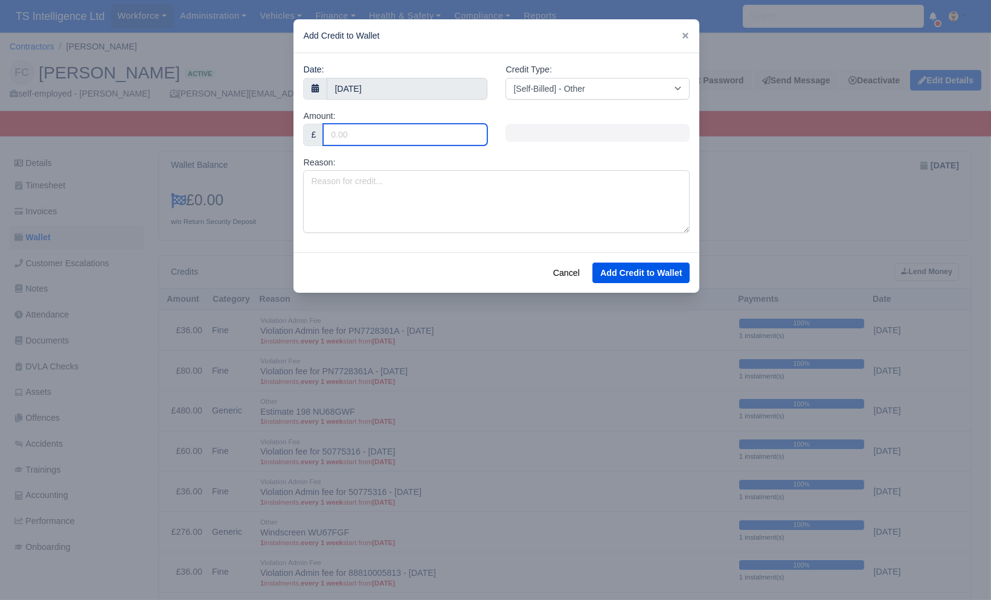
click at [353, 137] on input "Amount:" at bounding box center [405, 135] width 164 height 22
type input "36"
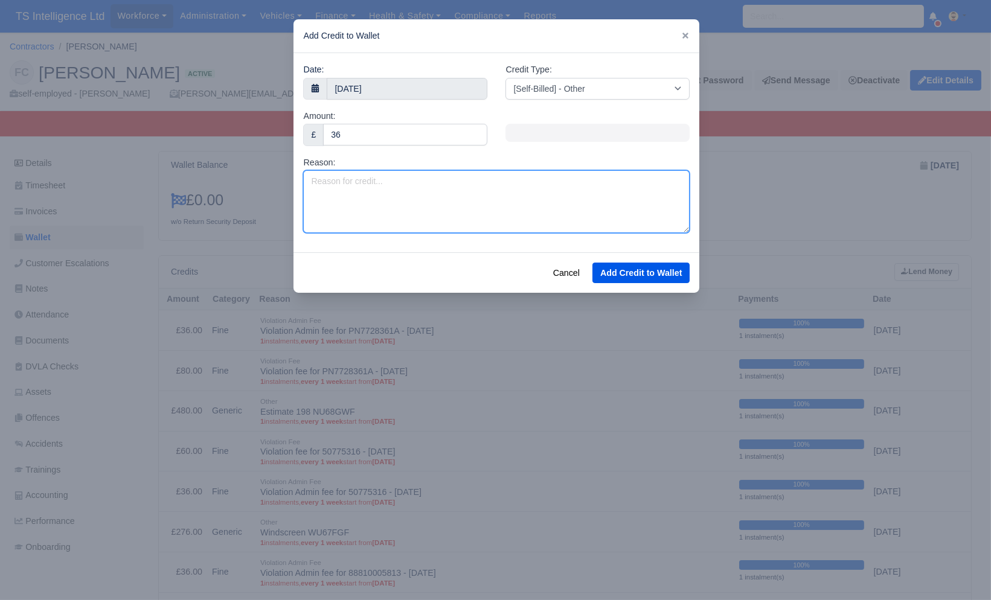
click at [330, 180] on textarea "Reason:" at bounding box center [496, 201] width 387 height 63
paste textarea "STN1345578"
type textarea "STN1345578"
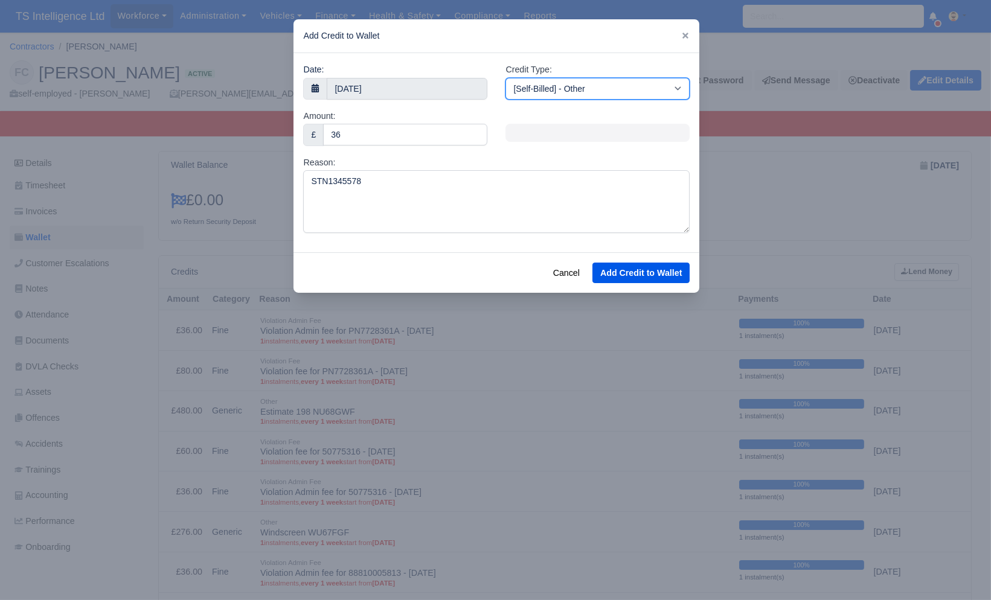
click at [559, 90] on select "[Self-Billed] - Other [Self-Billed] - Negative Invoice [Self-Billed] - Keychain…" at bounding box center [598, 89] width 184 height 22
click at [506, 78] on select "[Self-Billed] - Other [Self-Billed] - Negative Invoice [Self-Billed] - Keychain…" at bounding box center [598, 89] width 184 height 22
click at [632, 275] on button "Add Credit to Wallet" at bounding box center [641, 273] width 97 height 21
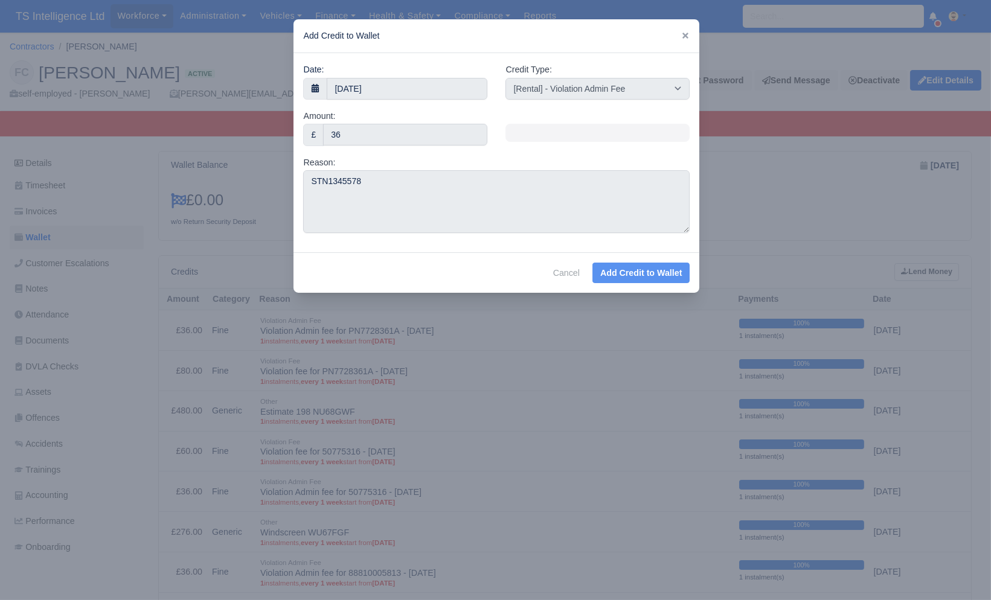
select select "other"
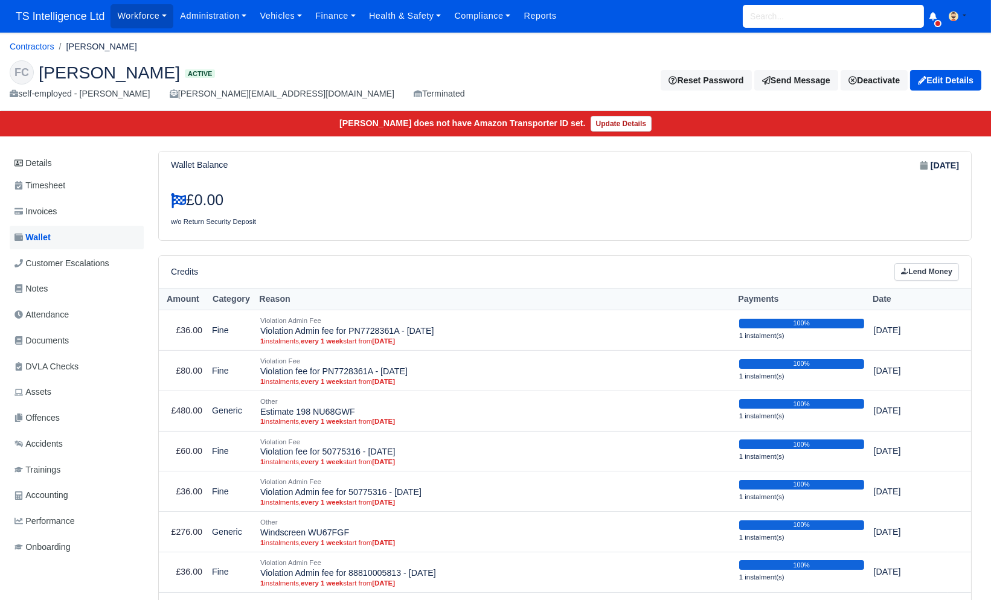
click at [39, 237] on span "Wallet" at bounding box center [32, 238] width 36 height 14
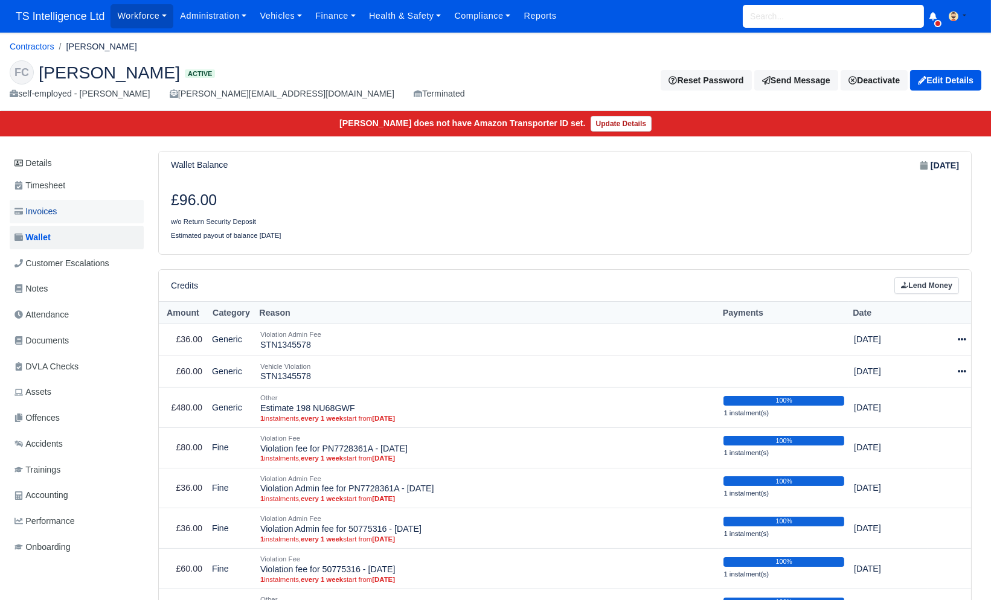
click at [57, 210] on span "Invoices" at bounding box center [35, 212] width 42 height 14
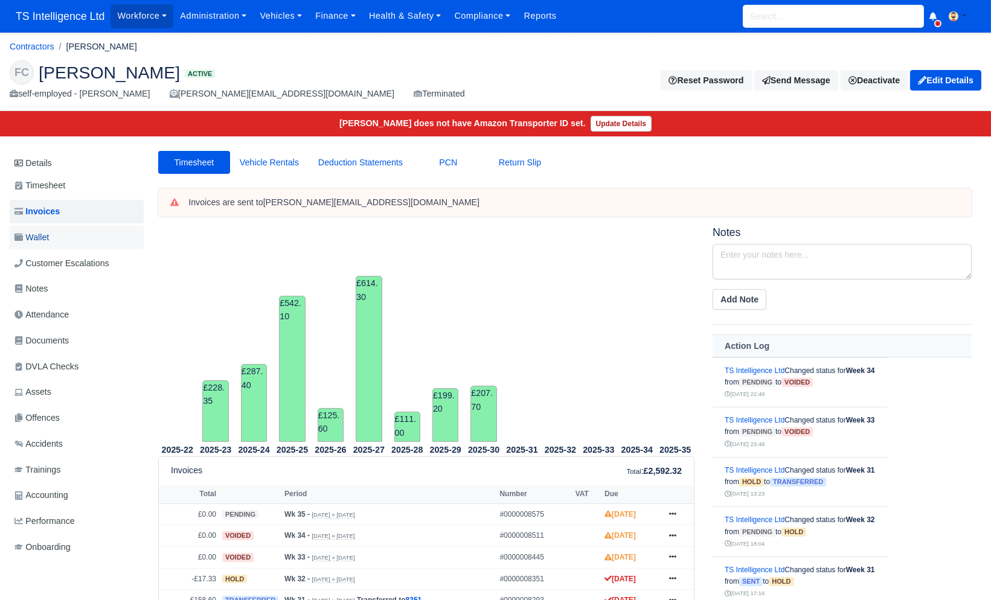
click at [48, 234] on span "Wallet" at bounding box center [31, 238] width 34 height 14
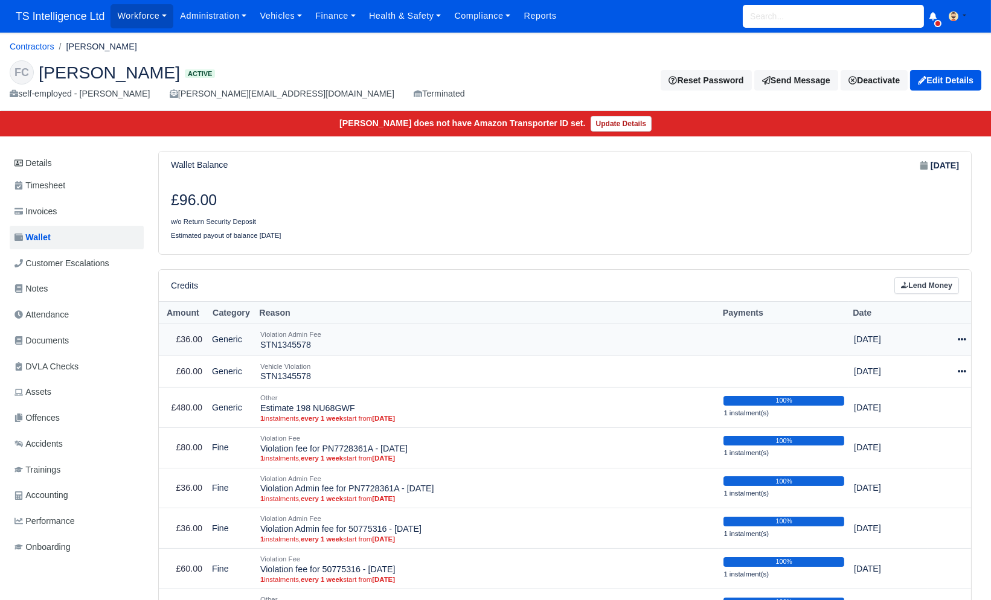
click at [963, 339] on icon at bounding box center [962, 339] width 8 height 8
click at [922, 396] on link "Schedule" at bounding box center [907, 395] width 108 height 19
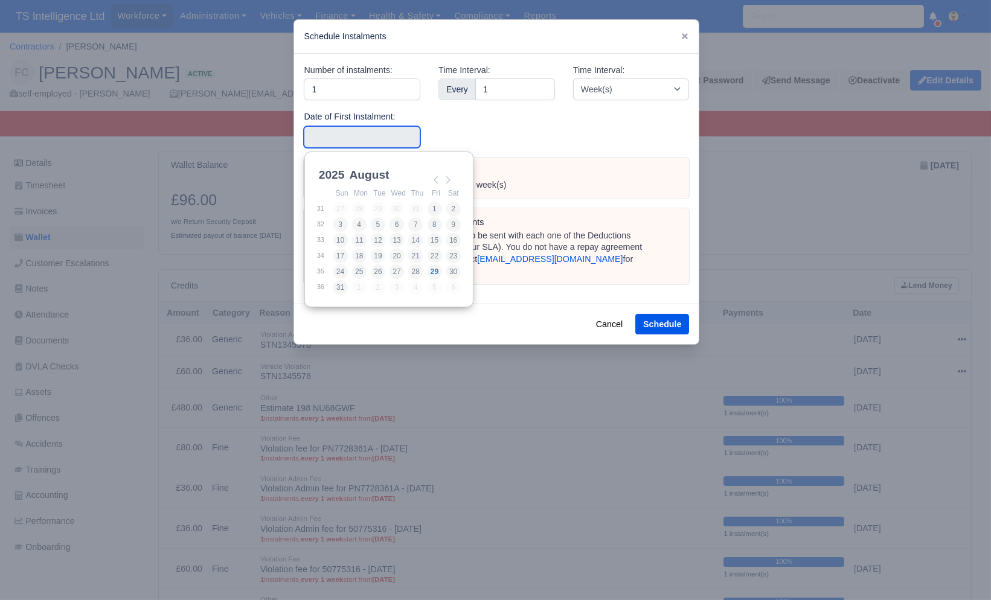
click at [379, 135] on input "Use the arrow keys to pick a date" at bounding box center [362, 137] width 117 height 22
type input "2025-08-09"
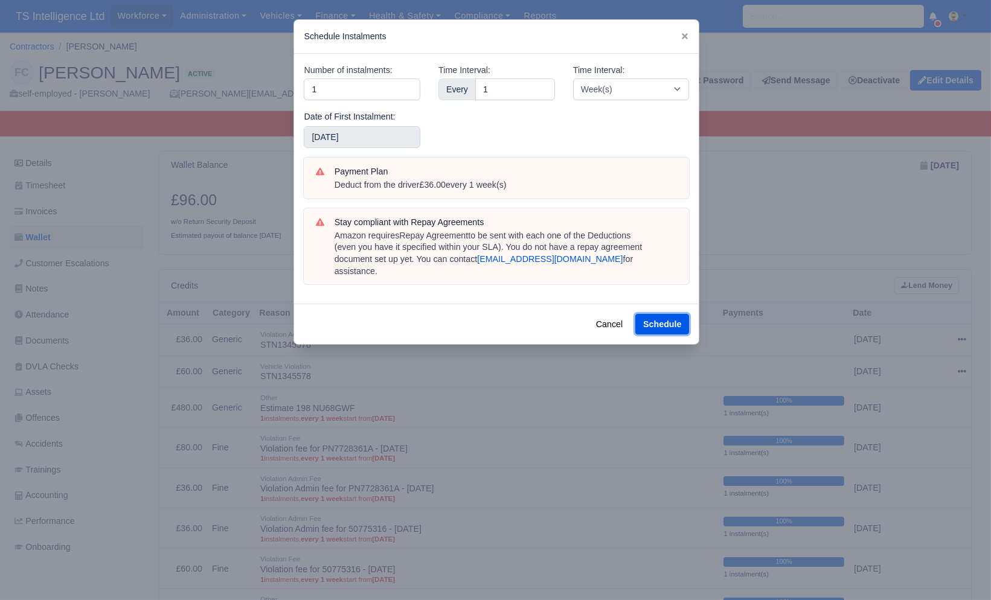
click at [644, 314] on button "Schedule" at bounding box center [662, 324] width 54 height 21
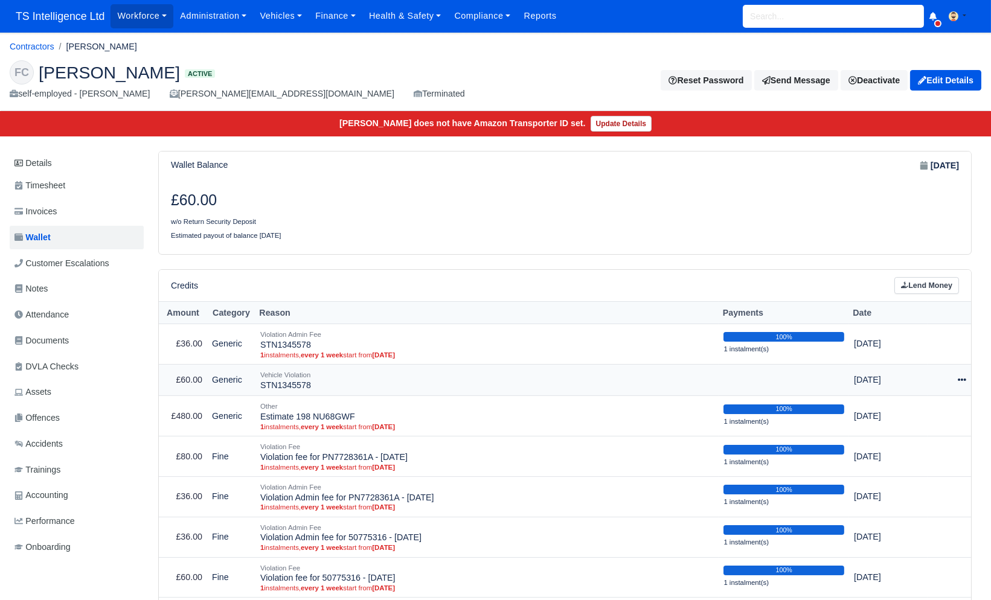
click at [958, 379] on icon at bounding box center [962, 380] width 8 height 8
click at [894, 440] on link "Schedule" at bounding box center [907, 435] width 108 height 19
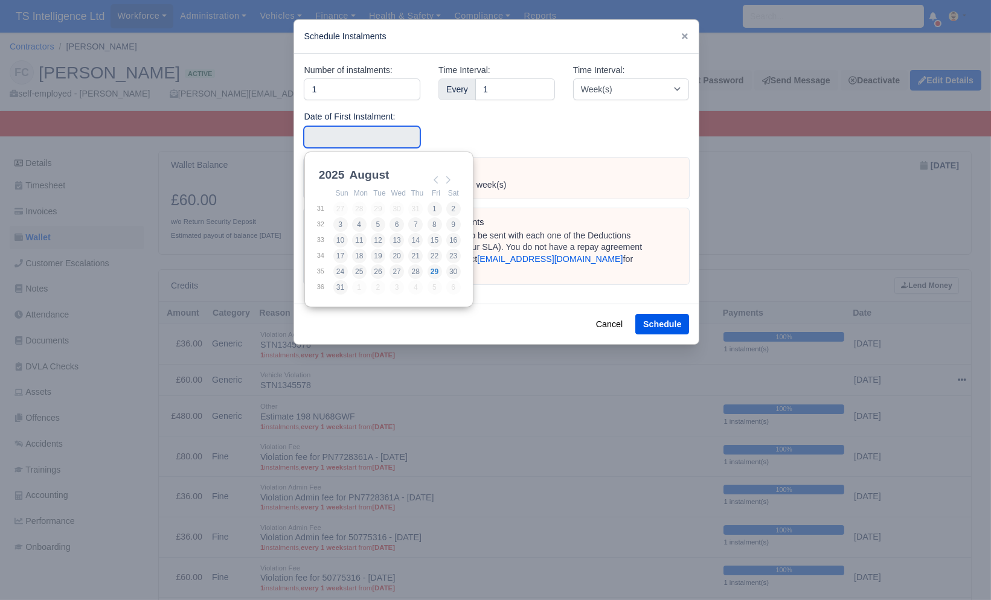
click at [333, 137] on input "Use the arrow keys to pick a date" at bounding box center [362, 137] width 117 height 22
type input "2025-08-09"
drag, startPoint x: 453, startPoint y: 223, endPoint x: 468, endPoint y: 230, distance: 16.5
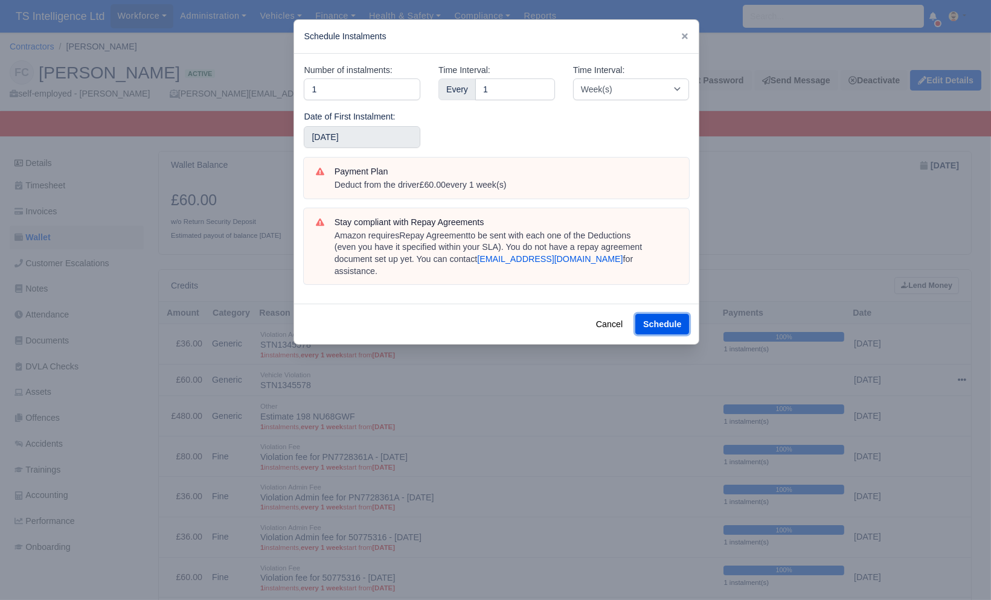
click at [655, 314] on button "Schedule" at bounding box center [662, 324] width 54 height 21
